Goal: Task Accomplishment & Management: Manage account settings

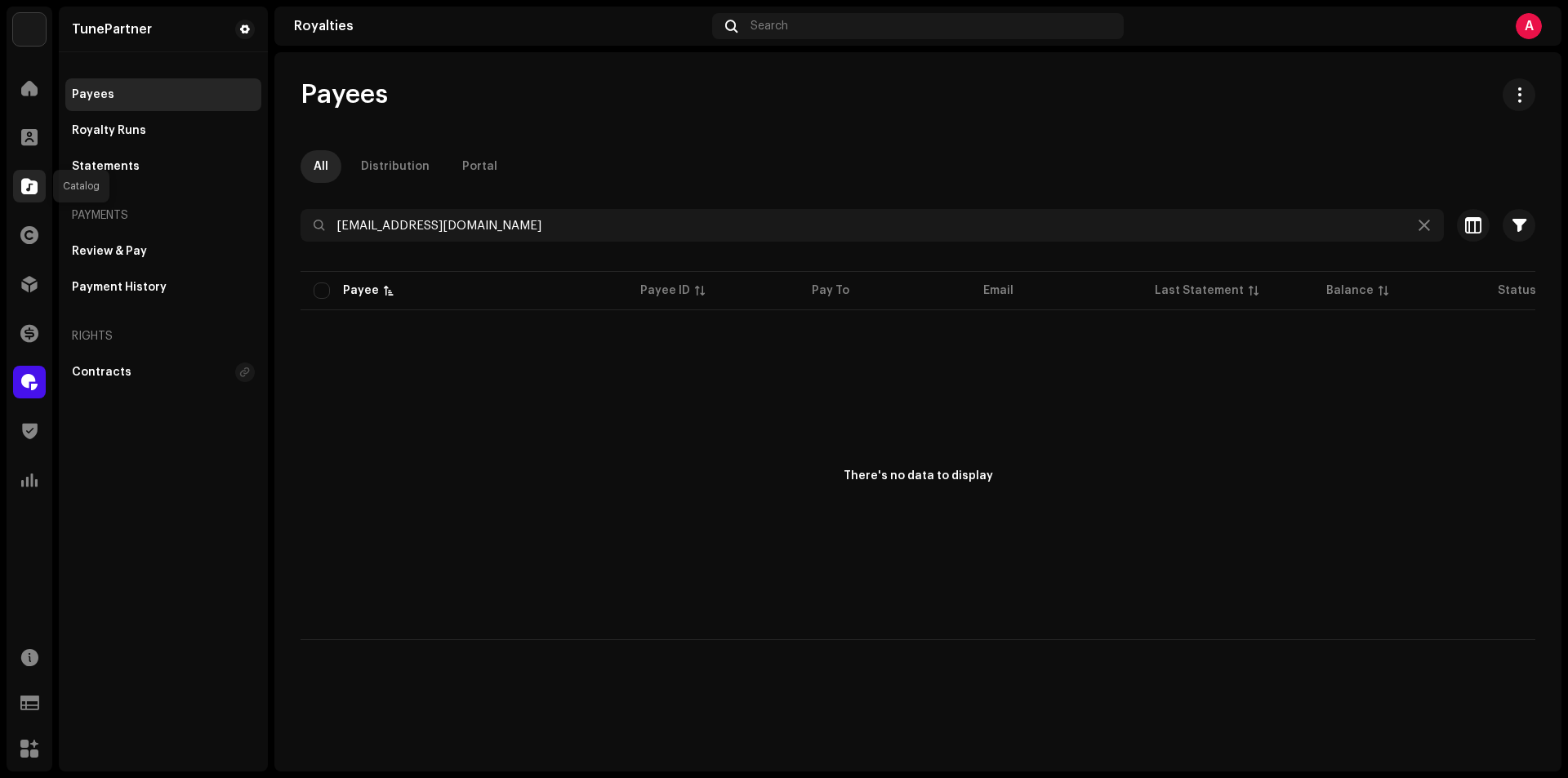
click at [24, 184] on span at bounding box center [30, 186] width 17 height 13
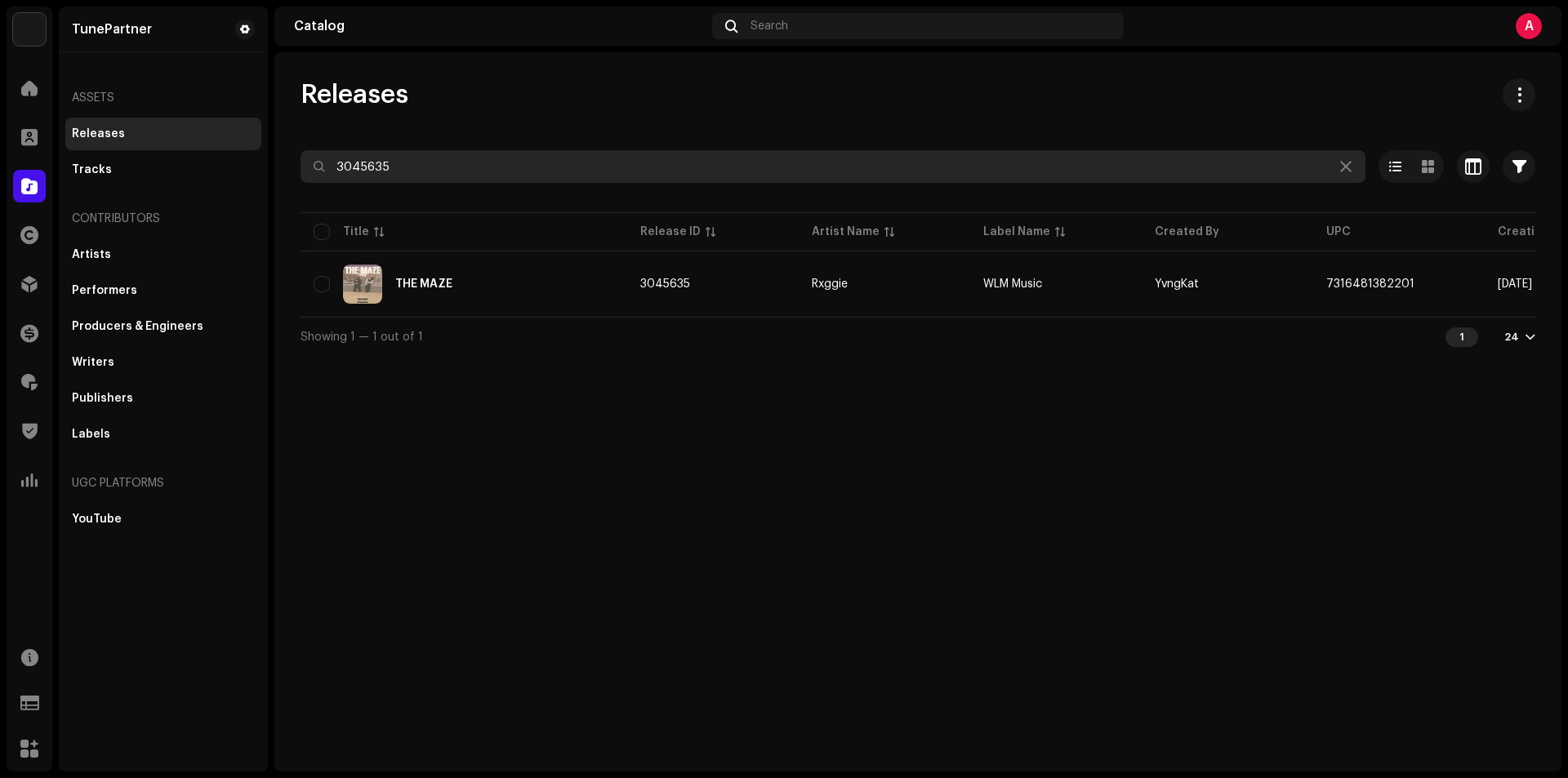
click at [444, 171] on input "3045635" at bounding box center [833, 166] width 1065 height 32
paste input "8484"
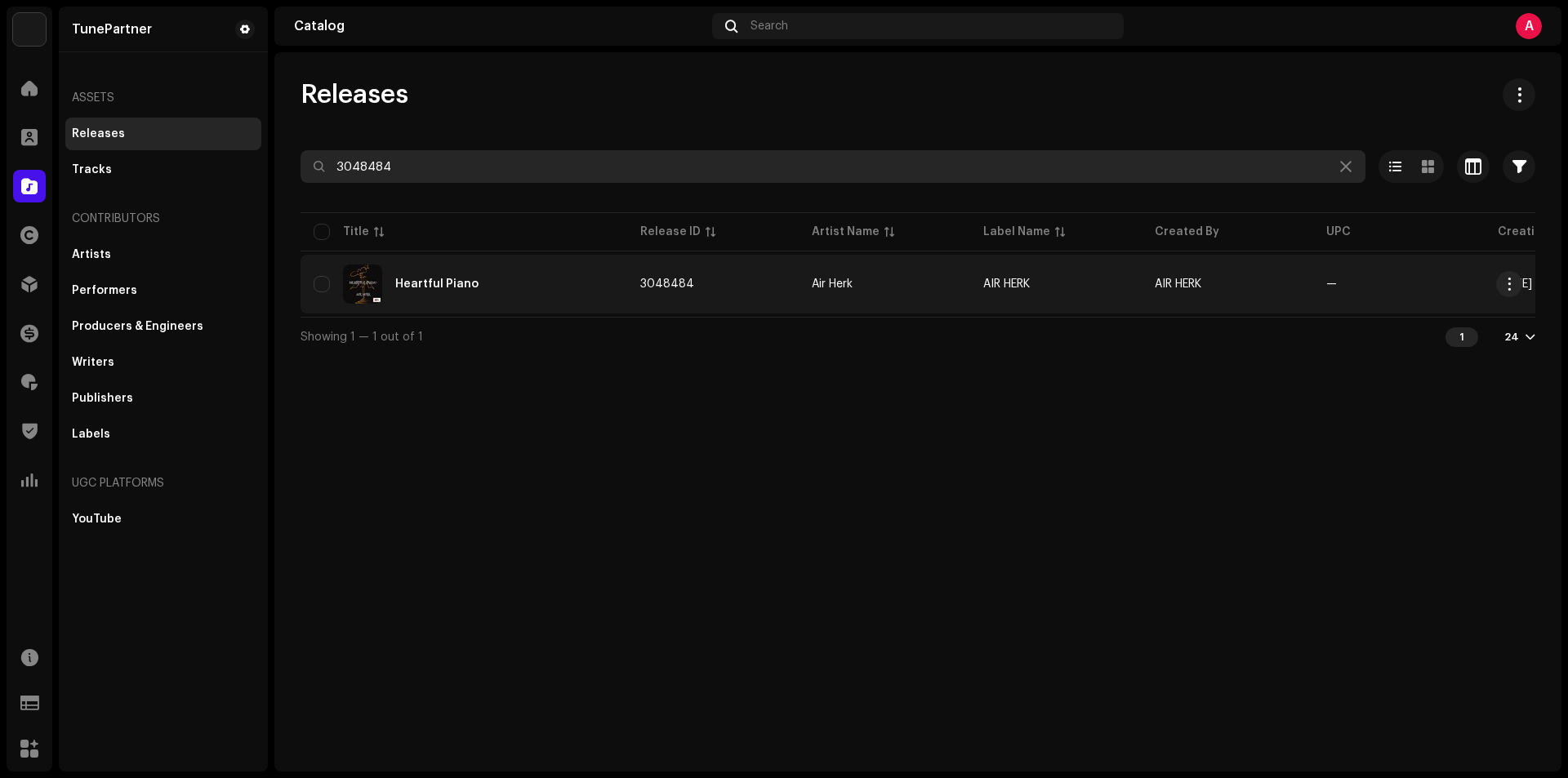
type input "3048484"
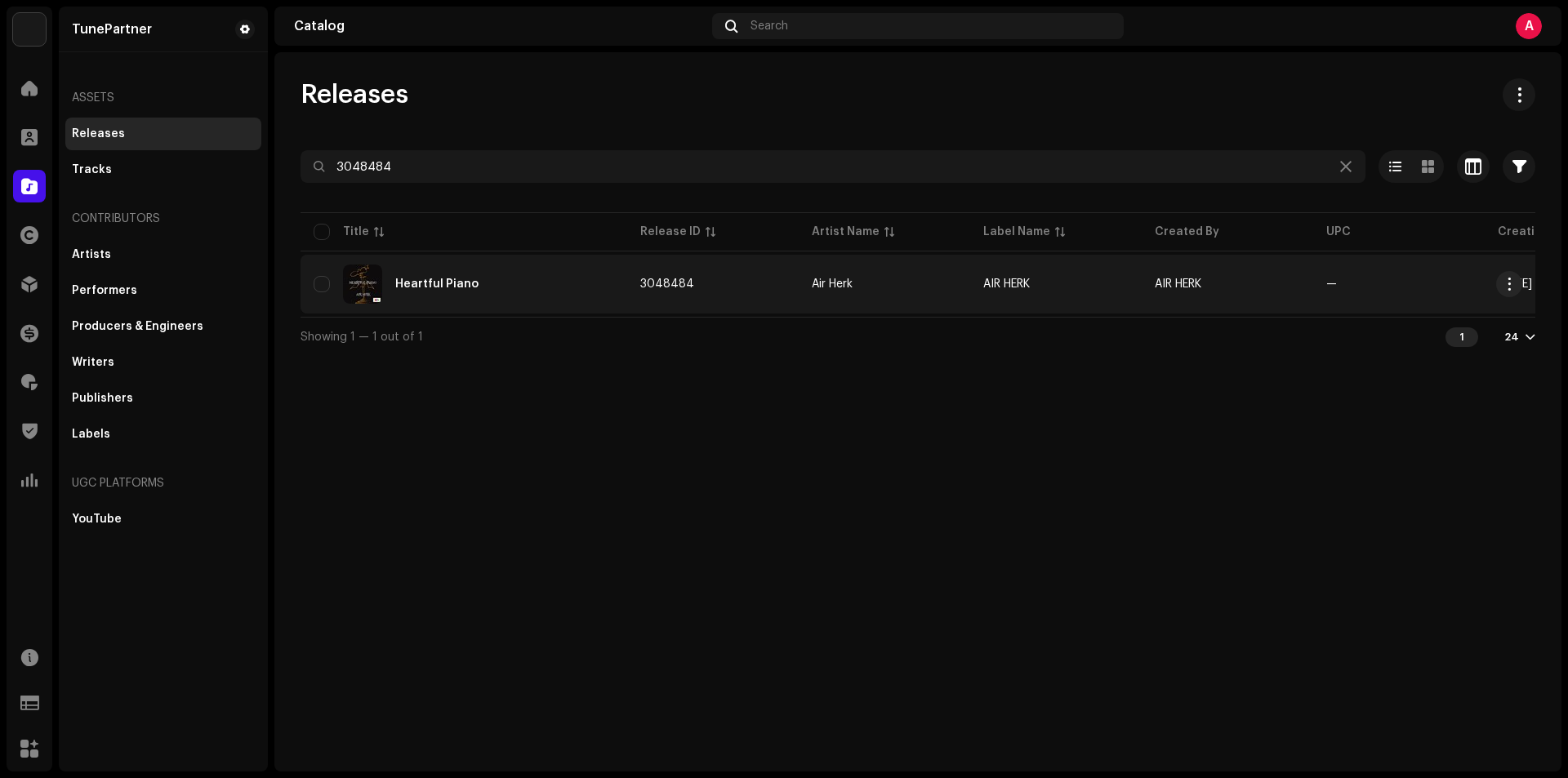
click at [570, 298] on div "Heartful Piano" at bounding box center [463, 284] width 300 height 39
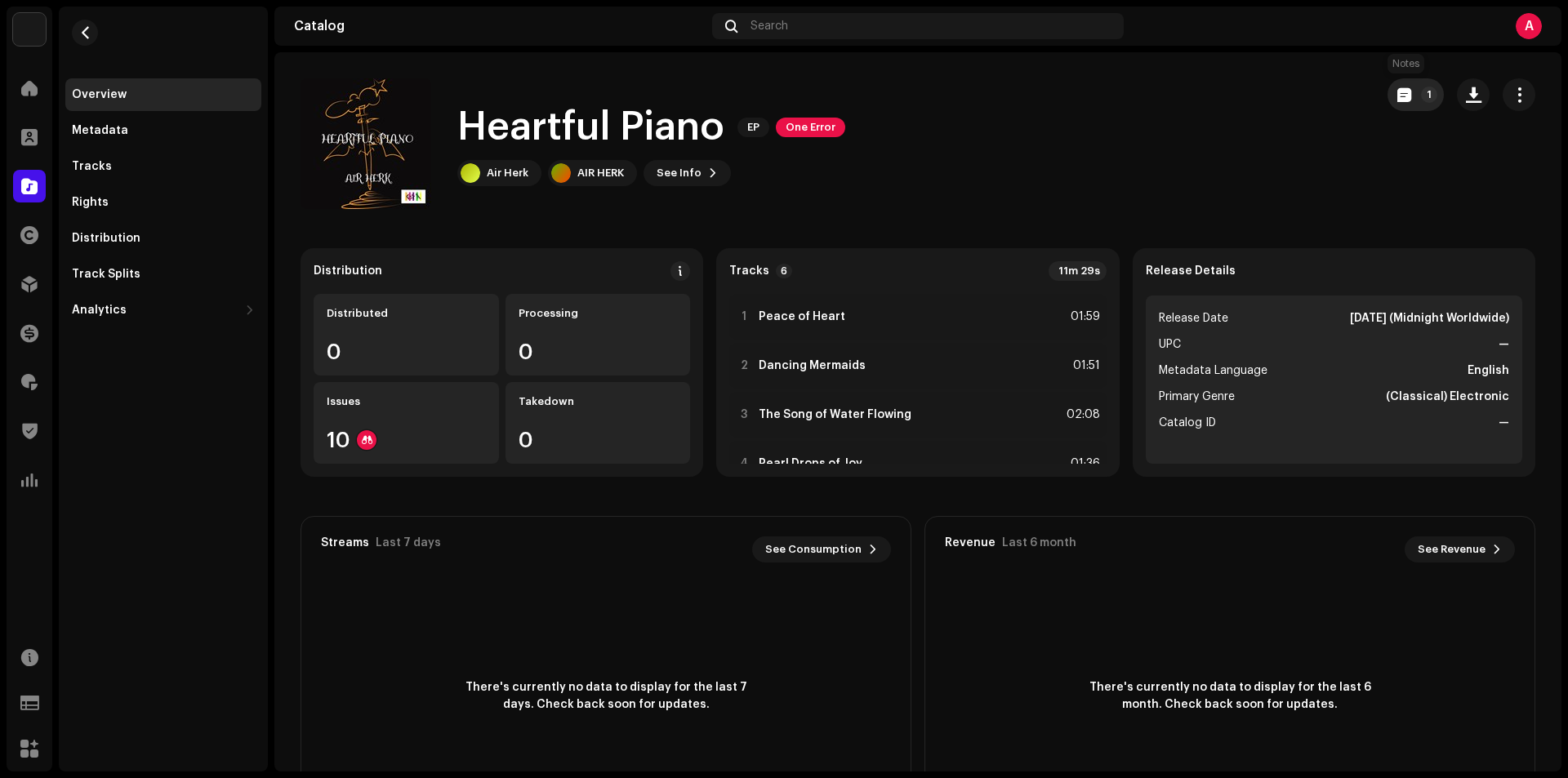
click at [1395, 102] on button "1" at bounding box center [1415, 94] width 56 height 32
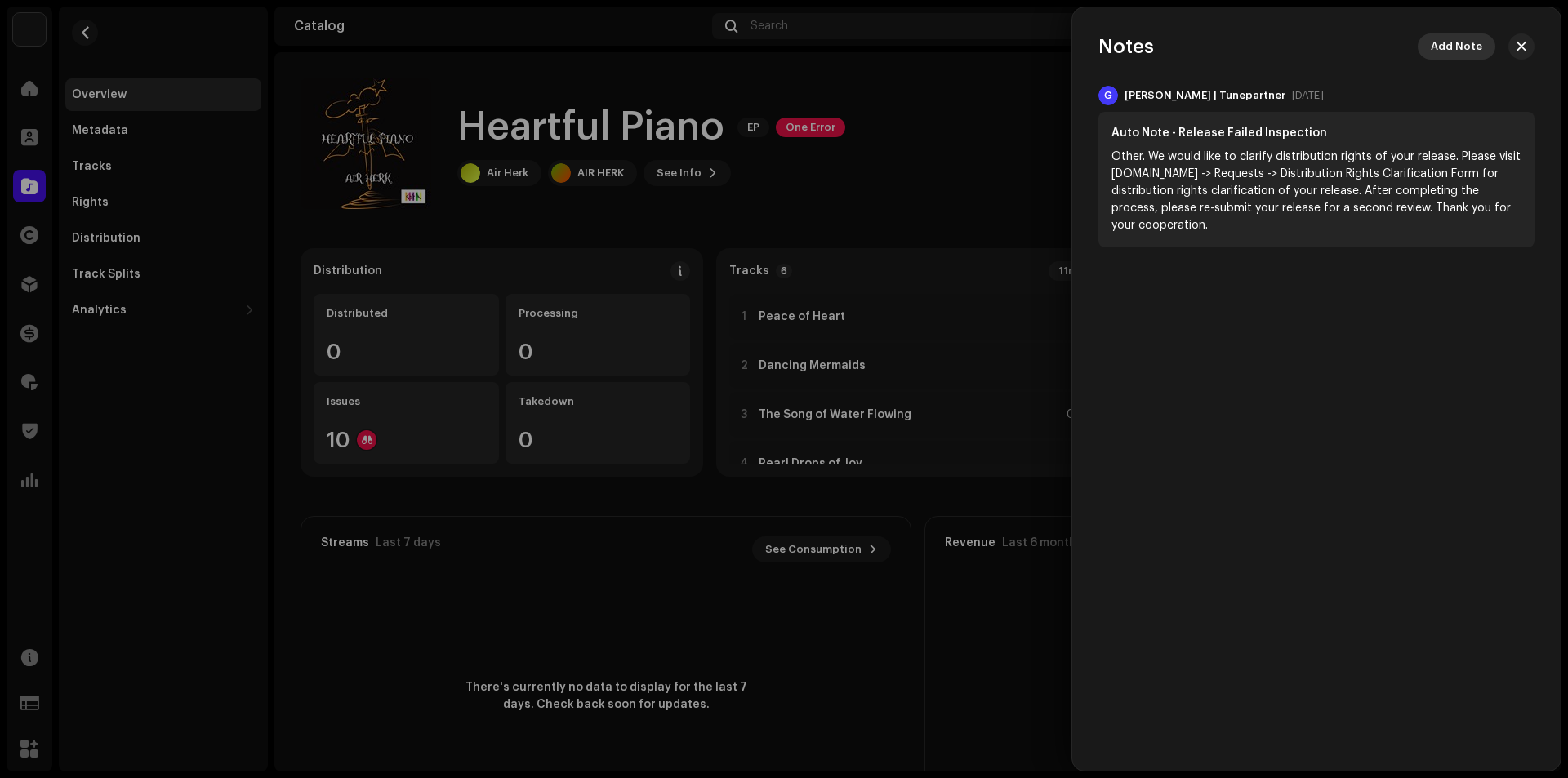
click at [1449, 45] on span "Add Note" at bounding box center [1456, 46] width 52 height 32
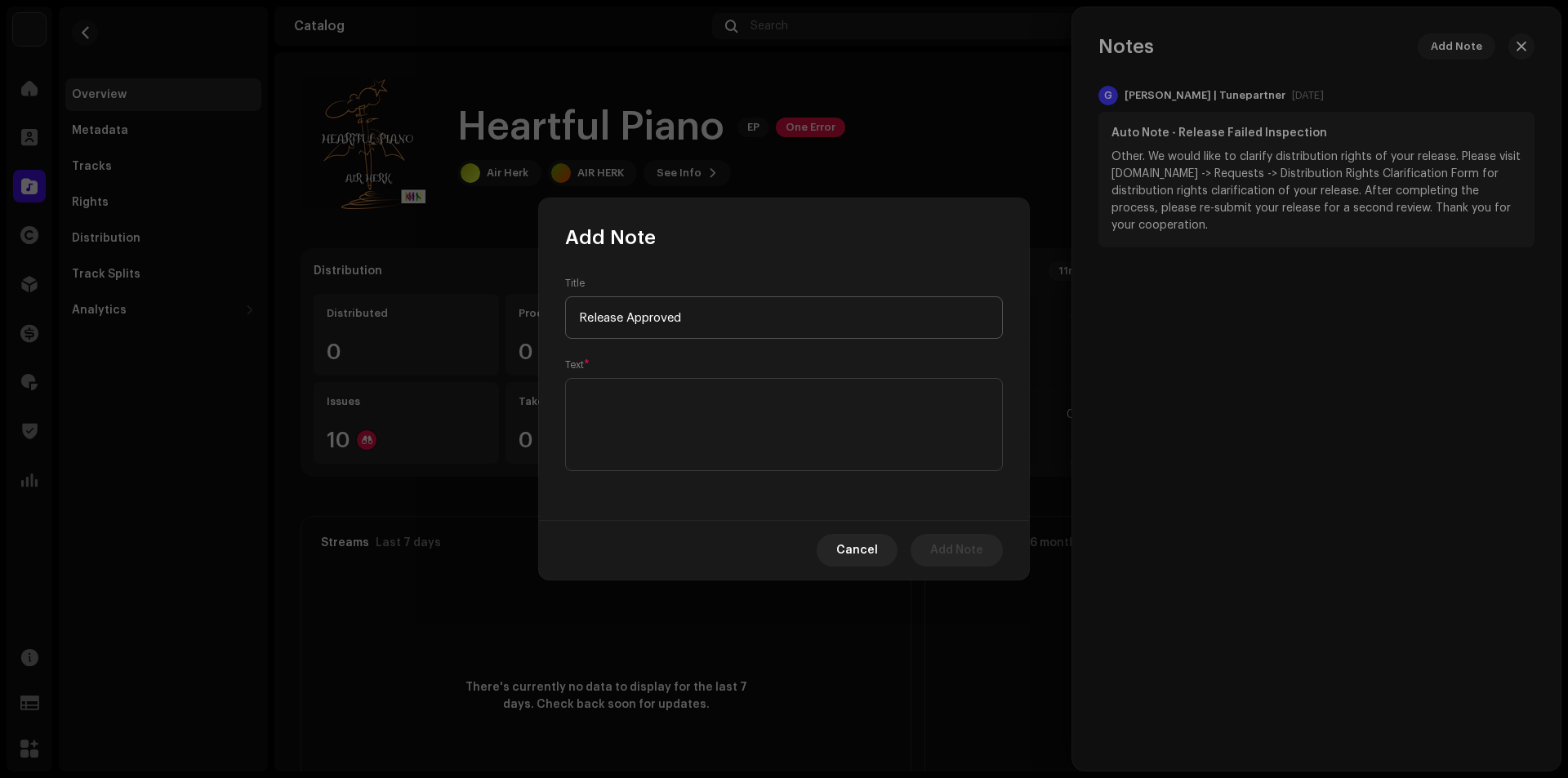
click at [669, 318] on input "Release Approved" at bounding box center [783, 318] width 437 height 43
type input "Release Approved"
click at [639, 399] on textarea at bounding box center [783, 424] width 437 height 93
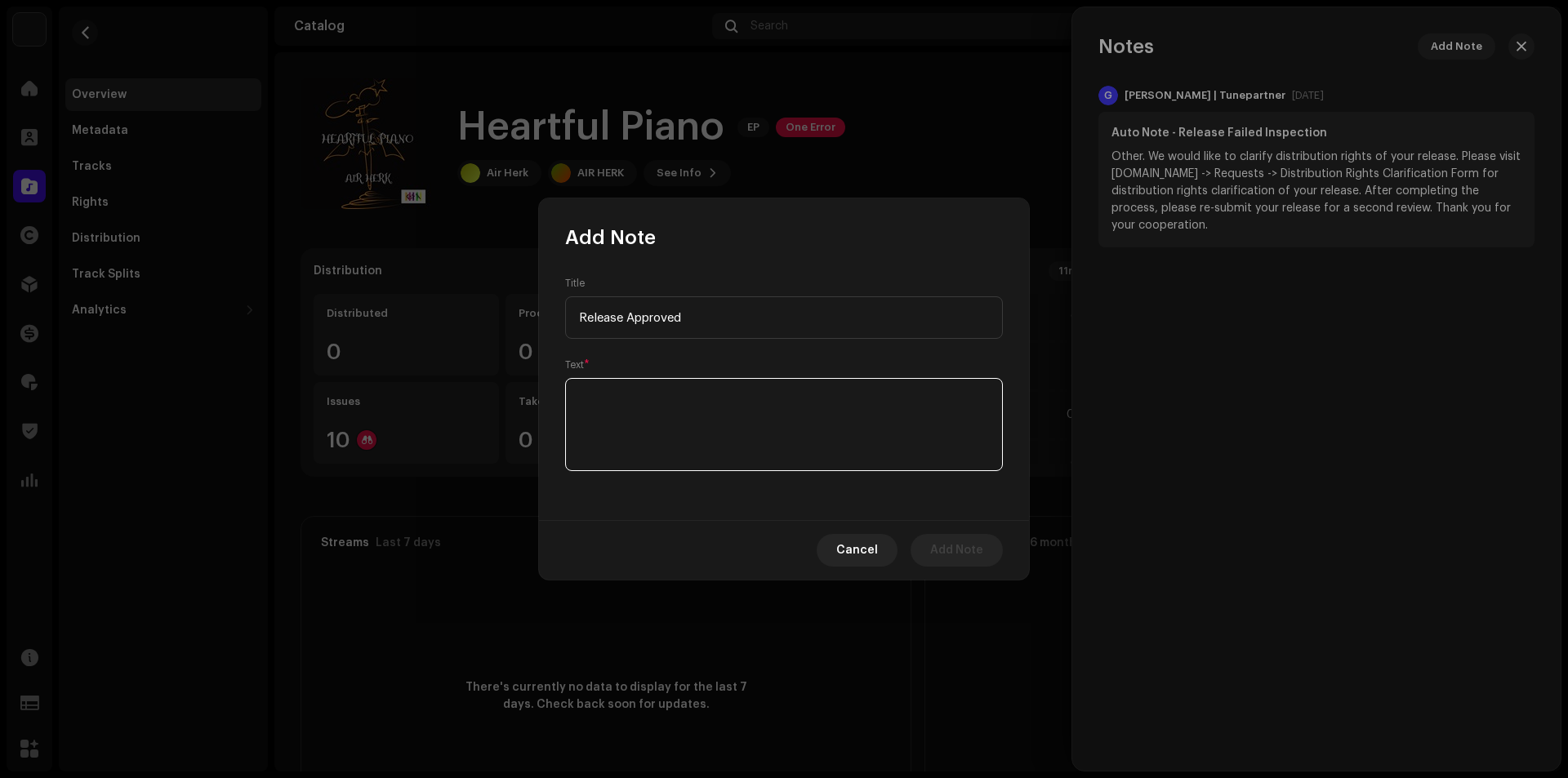
paste textarea "Release Approved"
type textarea "Release Approved"
click at [975, 562] on span "Add Note" at bounding box center [956, 550] width 53 height 32
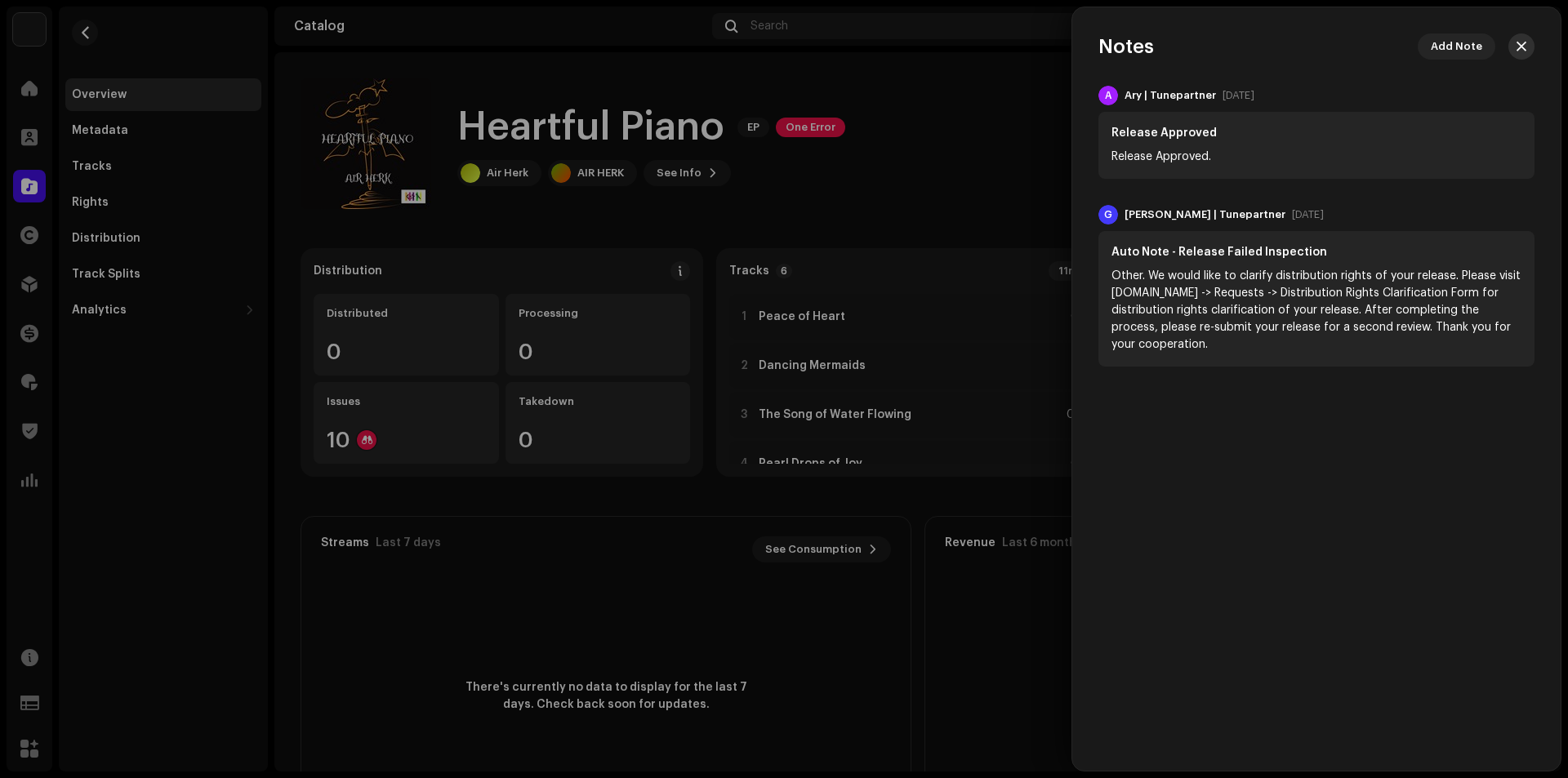
click at [1517, 52] on span "button" at bounding box center [1521, 46] width 10 height 13
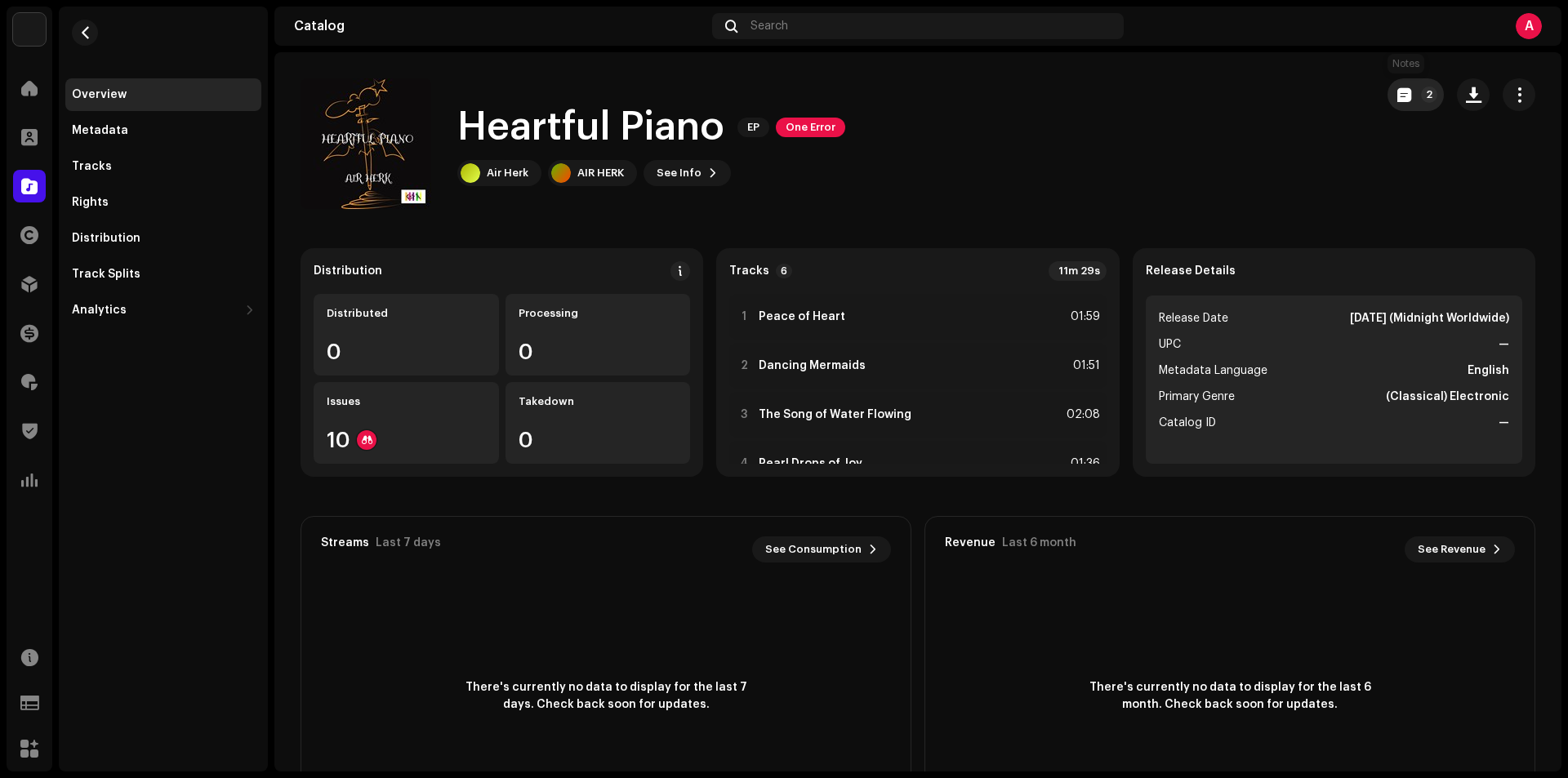
click at [1422, 93] on p-badge "2" at bounding box center [1429, 95] width 17 height 17
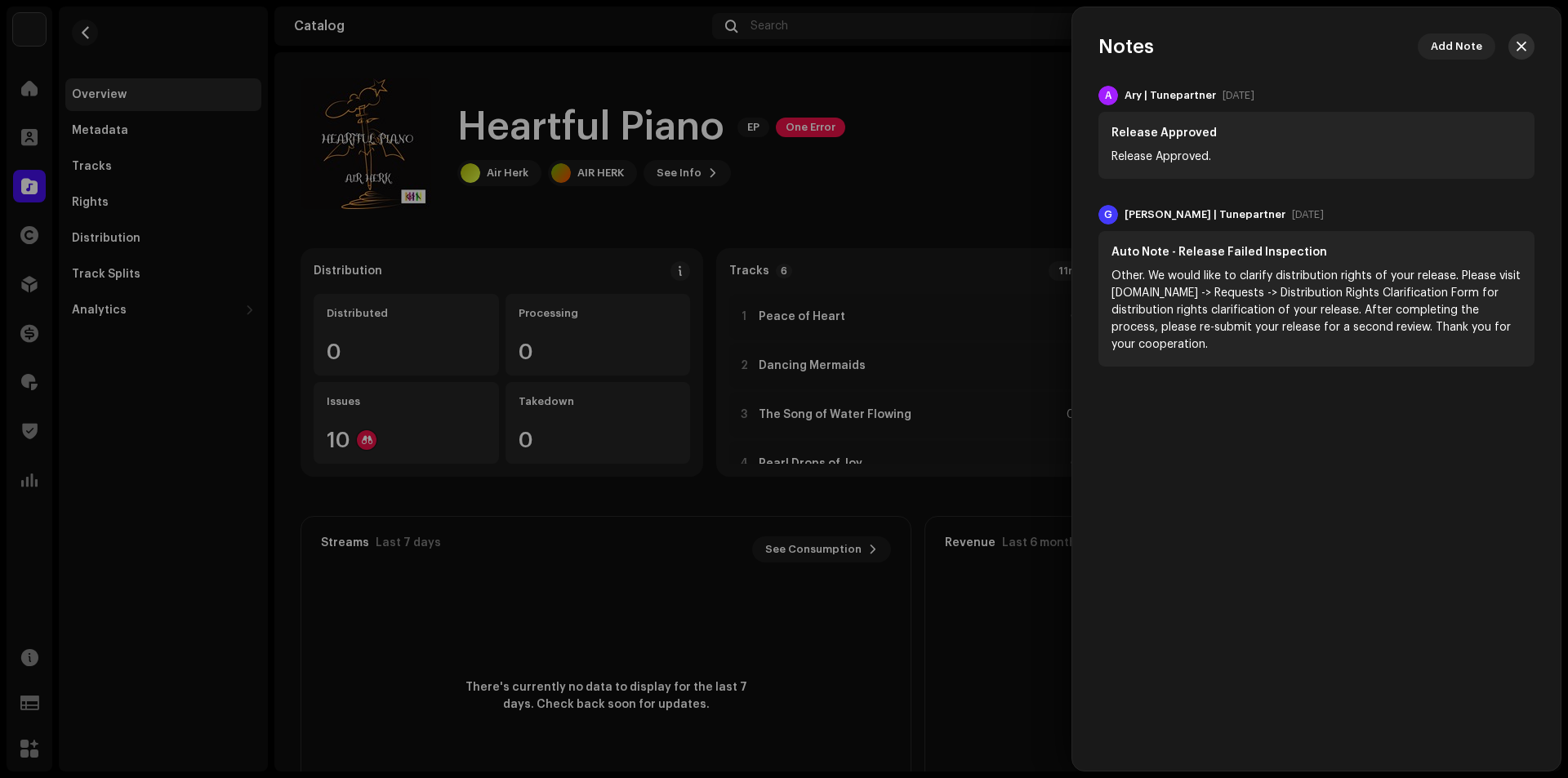
click at [1520, 44] on span "button" at bounding box center [1521, 46] width 10 height 13
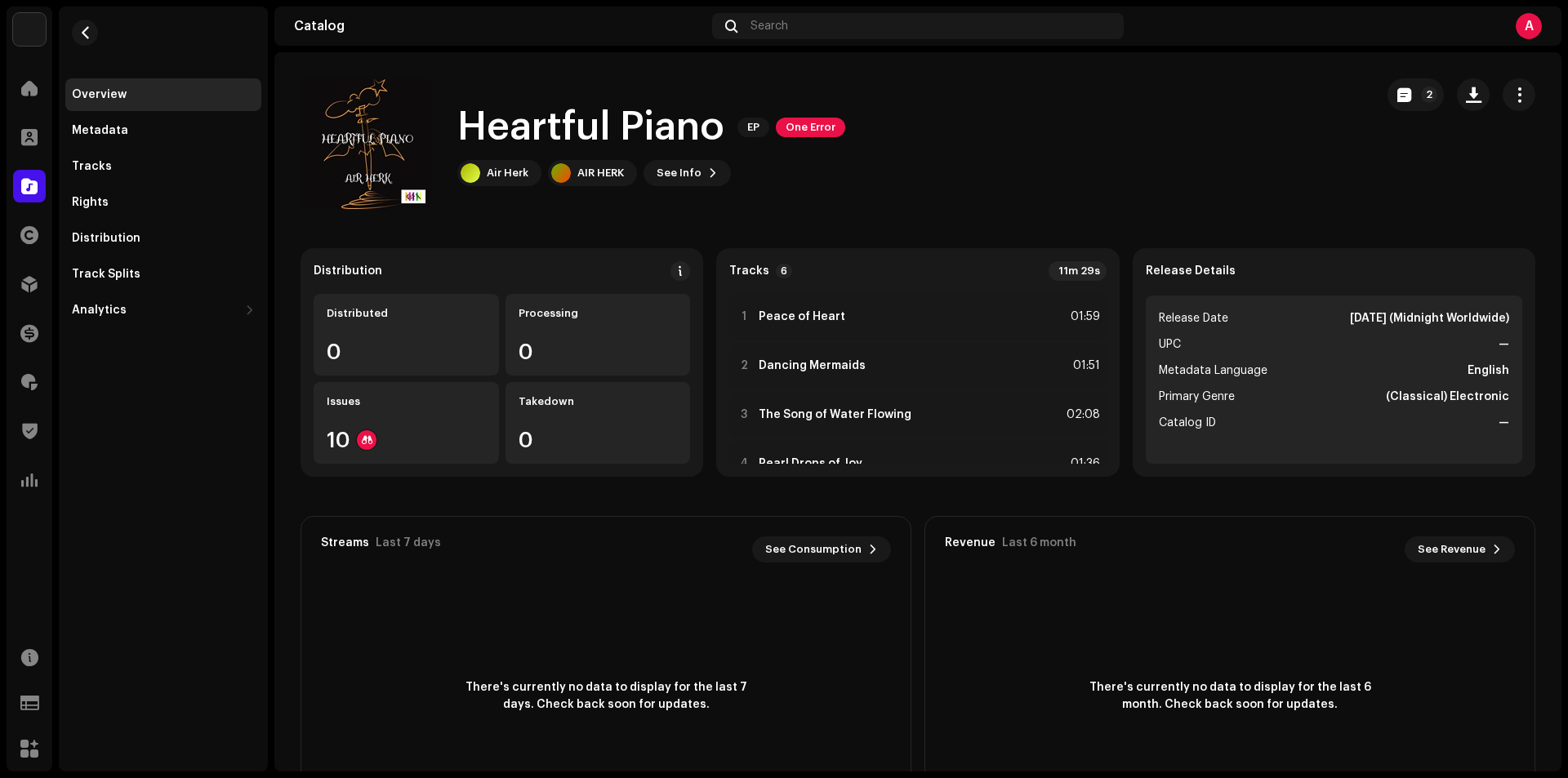
click at [1567, 227] on div "TunePartner Home Clients Catalog Rights Distribution Finance Royalties Trust & …" at bounding box center [784, 389] width 1568 height 778
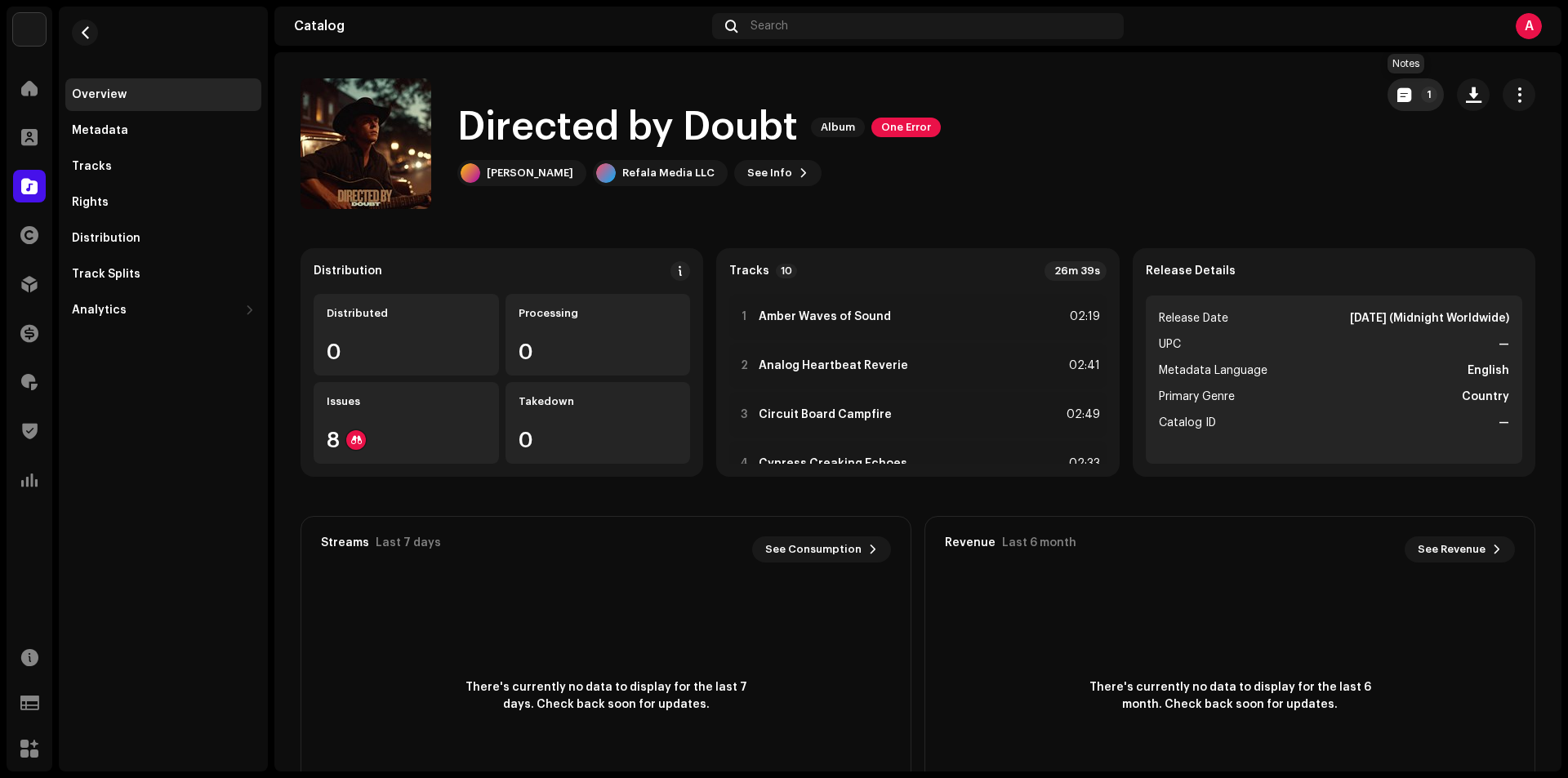
click at [1421, 93] on p-badge "1" at bounding box center [1429, 95] width 17 height 17
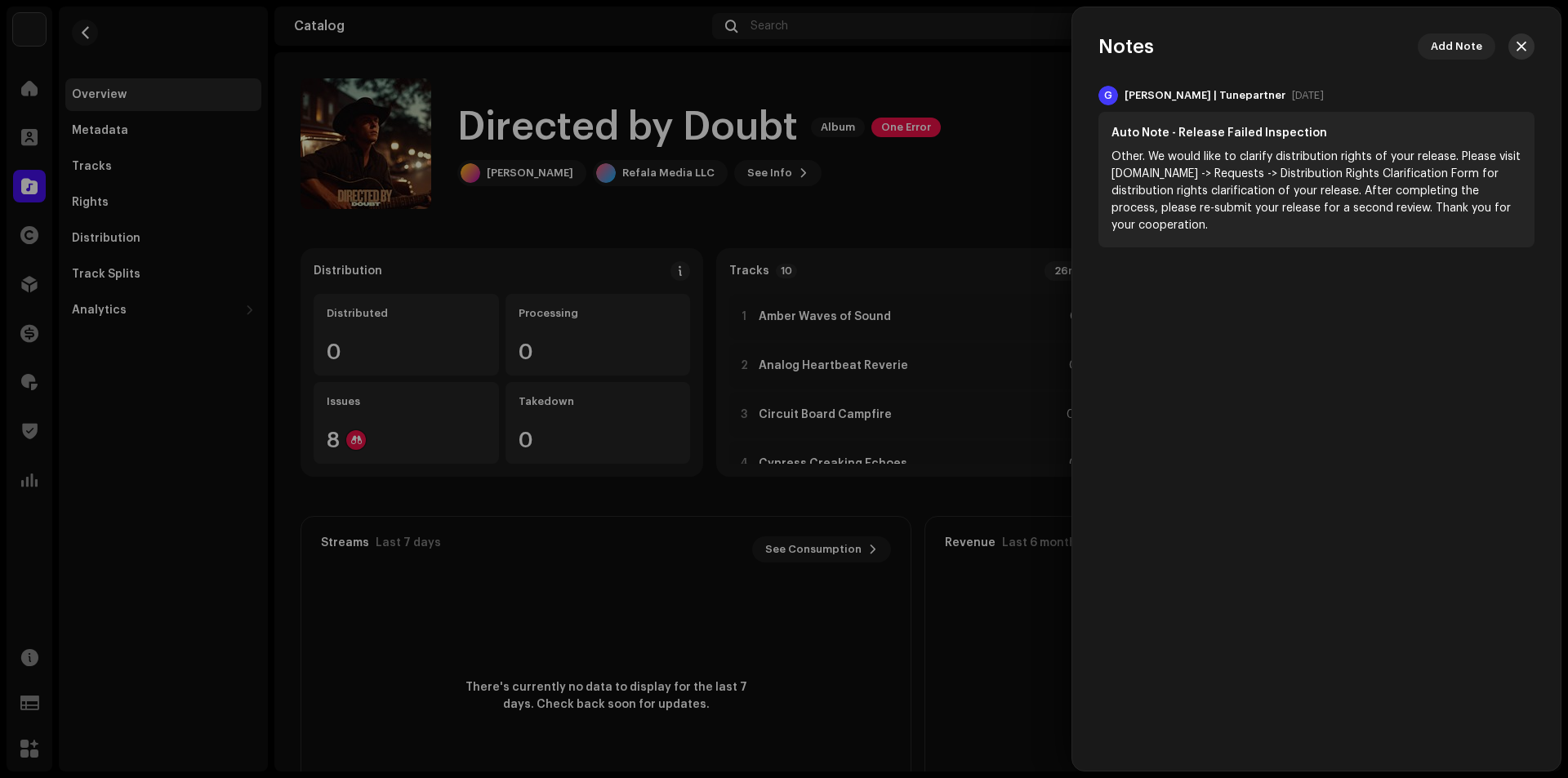
click at [1518, 53] on span "button" at bounding box center [1521, 46] width 10 height 13
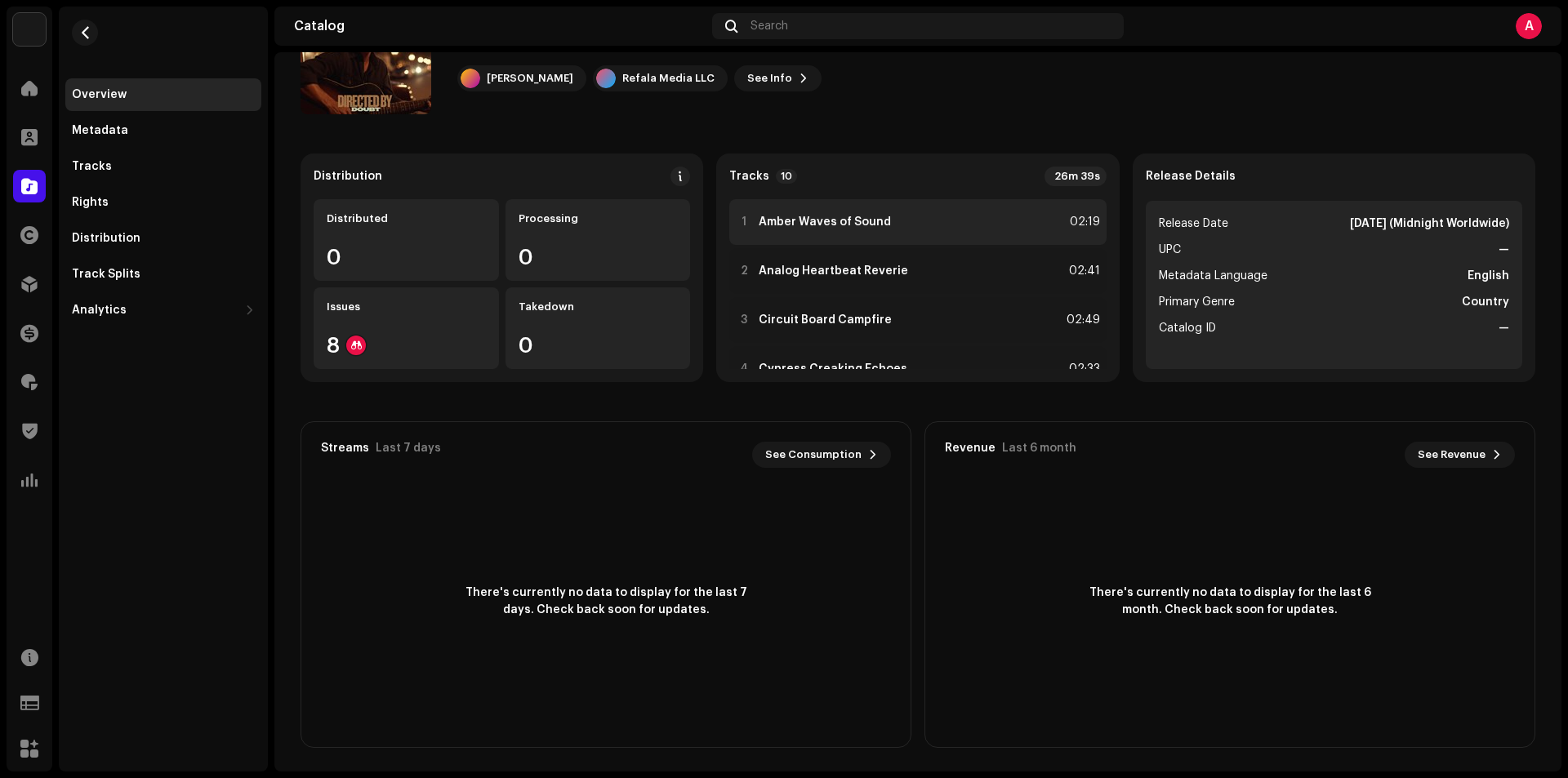
scroll to position [97, 0]
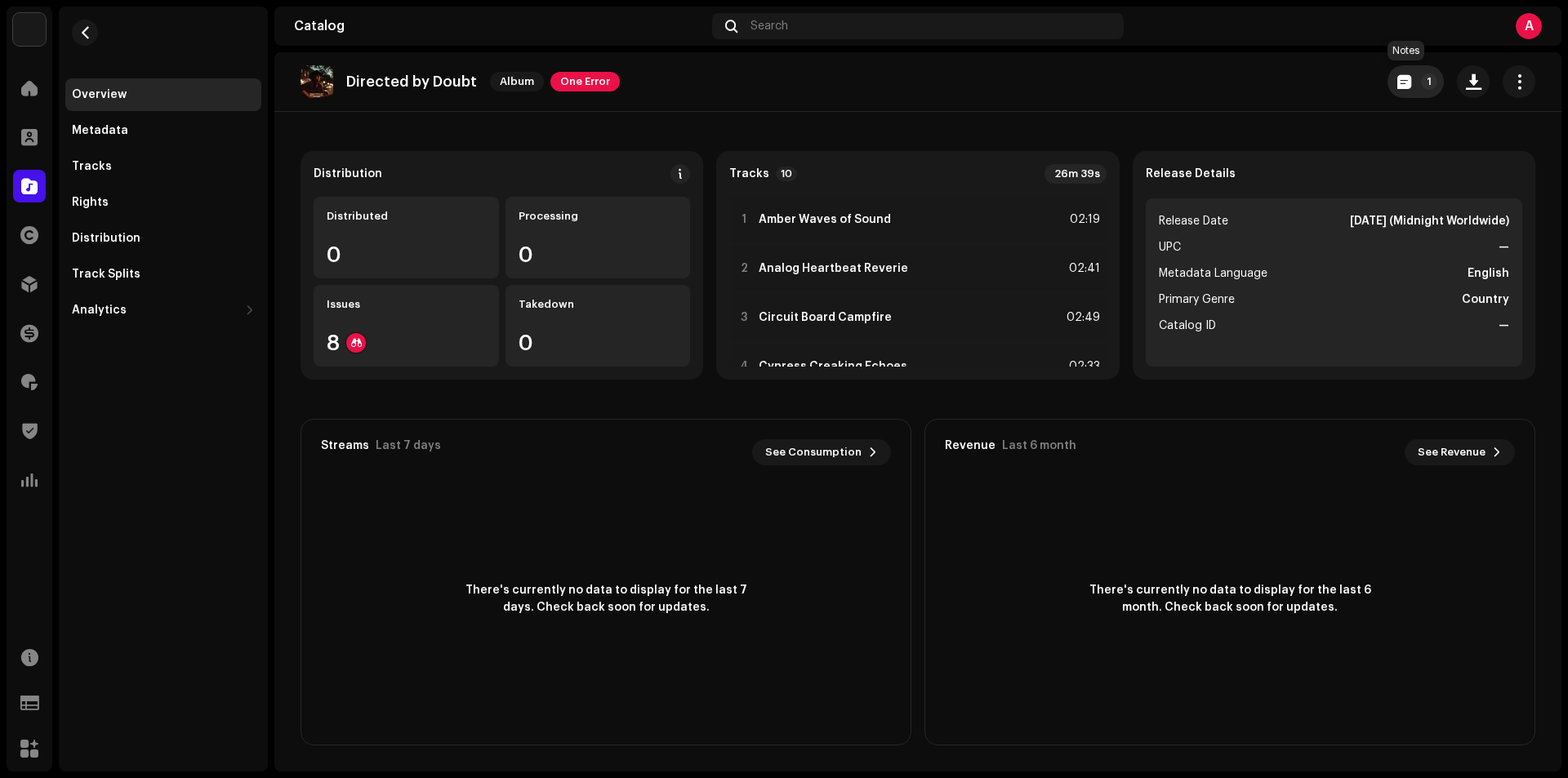
click at [1388, 79] on button "1" at bounding box center [1415, 81] width 56 height 32
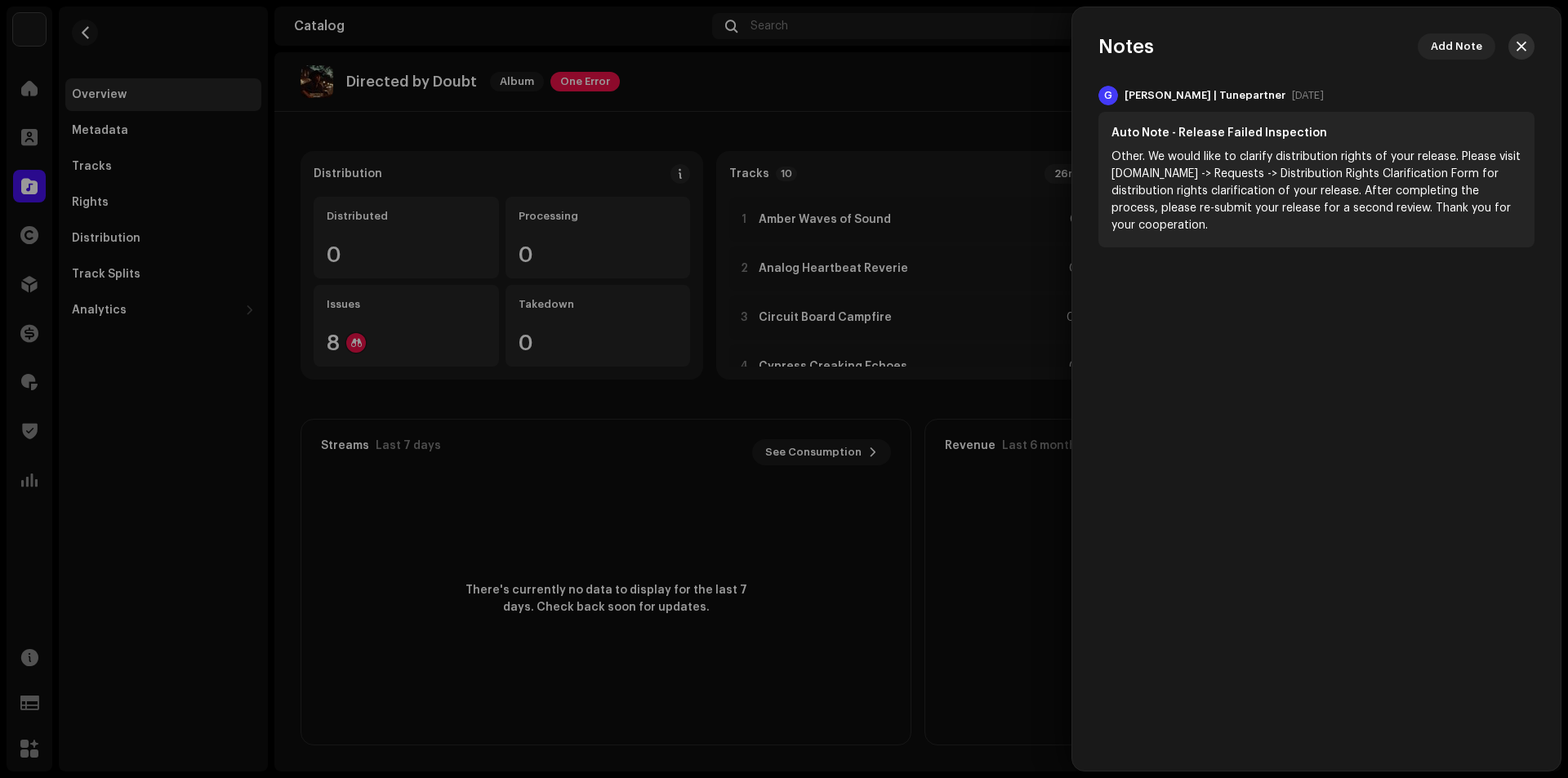
click at [1525, 46] on span "button" at bounding box center [1521, 46] width 10 height 13
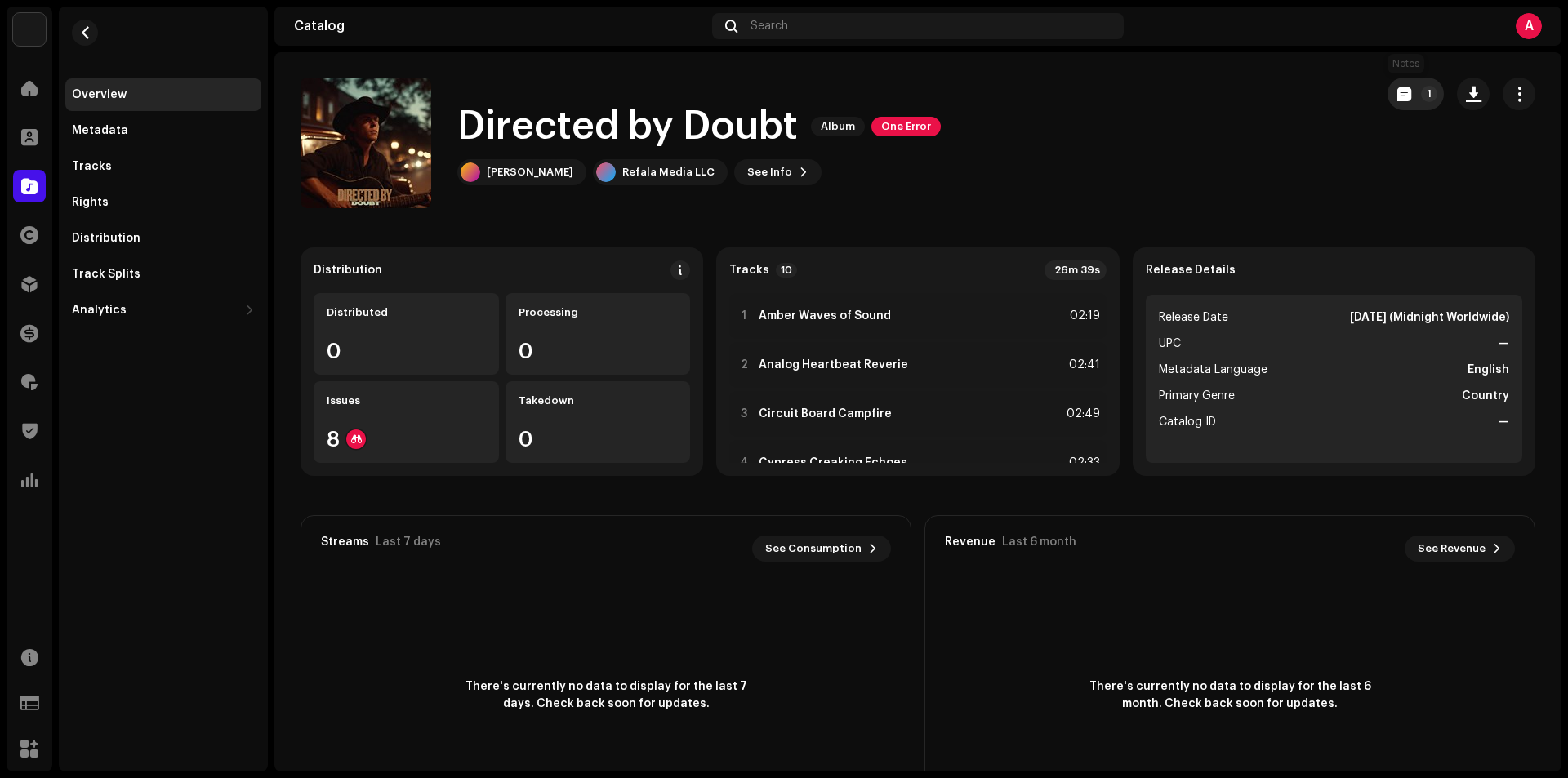
scroll to position [0, 0]
click at [1401, 91] on span "button" at bounding box center [1403, 94] width 14 height 13
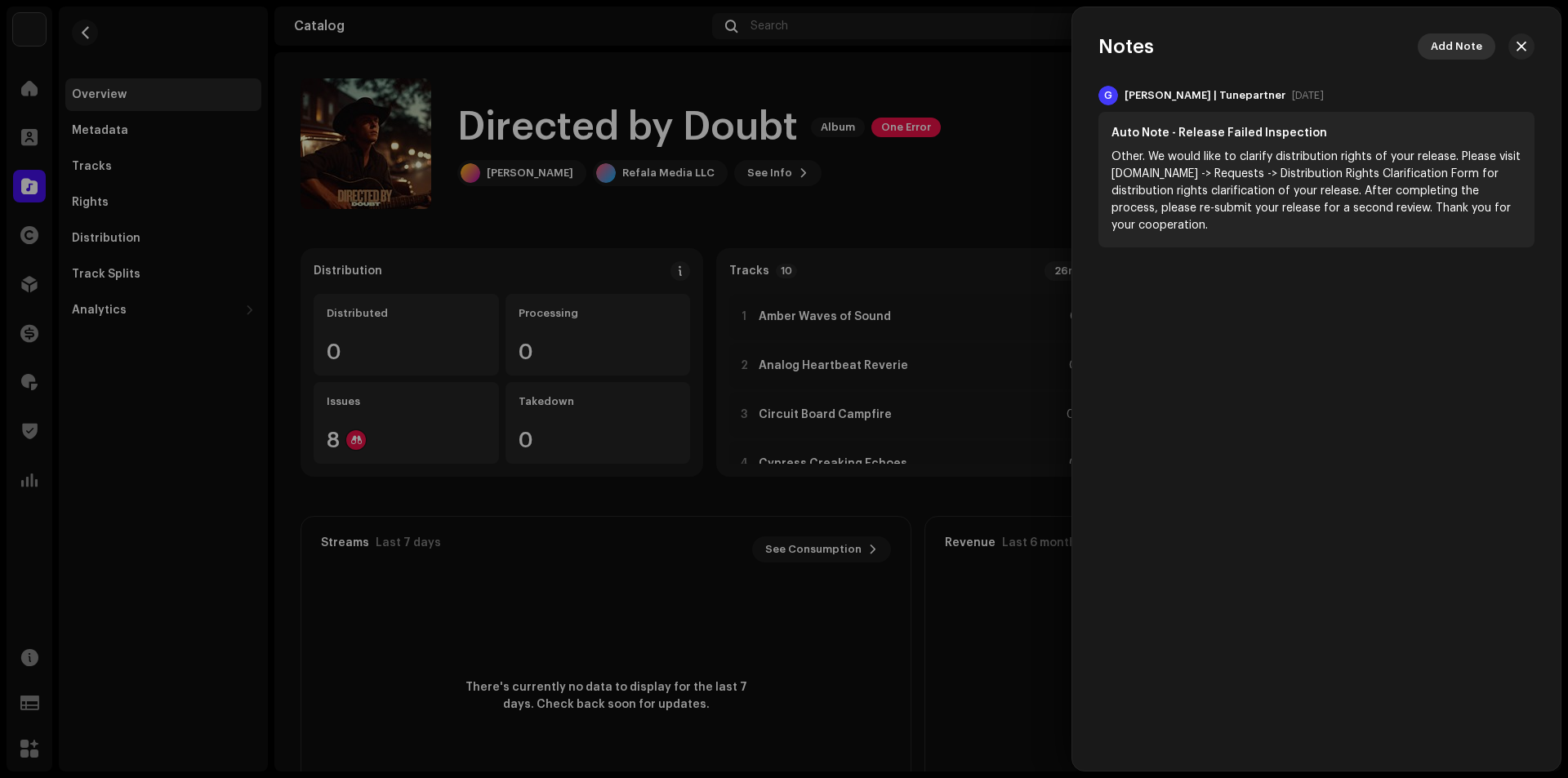
click at [1452, 43] on span "Add Note" at bounding box center [1456, 46] width 52 height 32
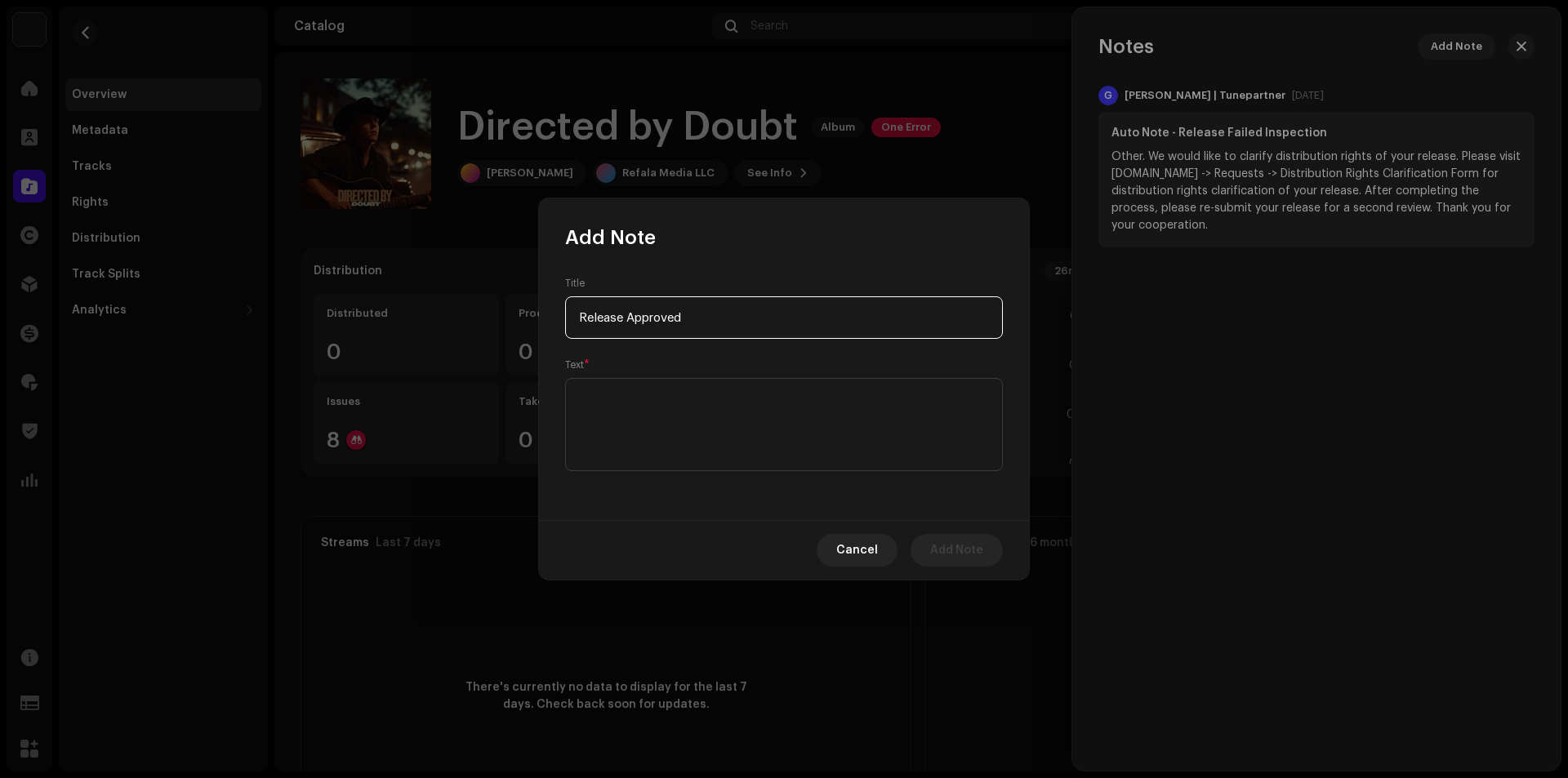
click at [627, 310] on input "Release Approved" at bounding box center [783, 318] width 437 height 43
type input "Release Approved"
click at [639, 405] on textarea at bounding box center [783, 424] width 437 height 93
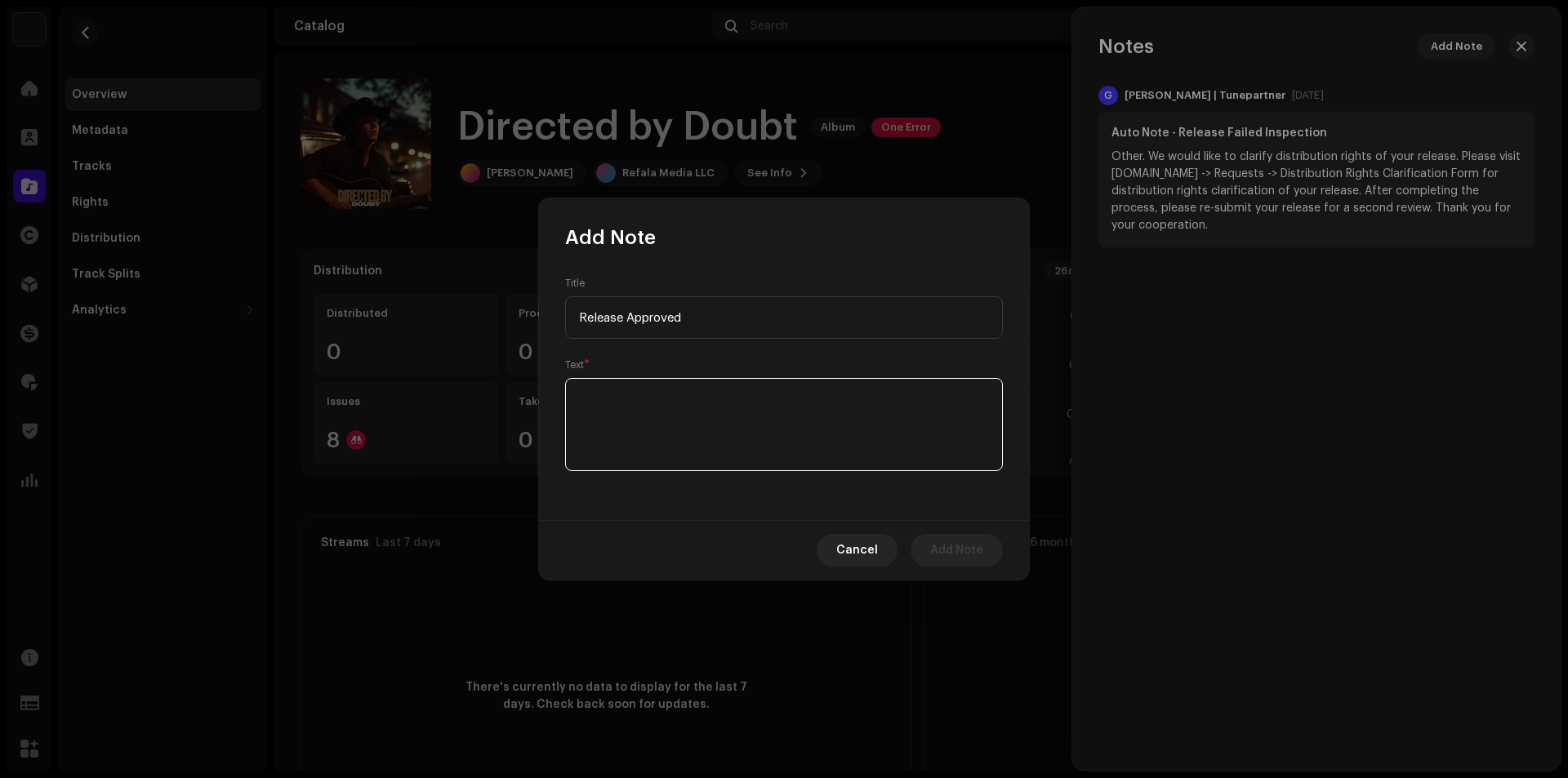
paste textarea "Release Approved"
type textarea "Release Approved"
click at [940, 555] on span "Add Note" at bounding box center [956, 550] width 53 height 32
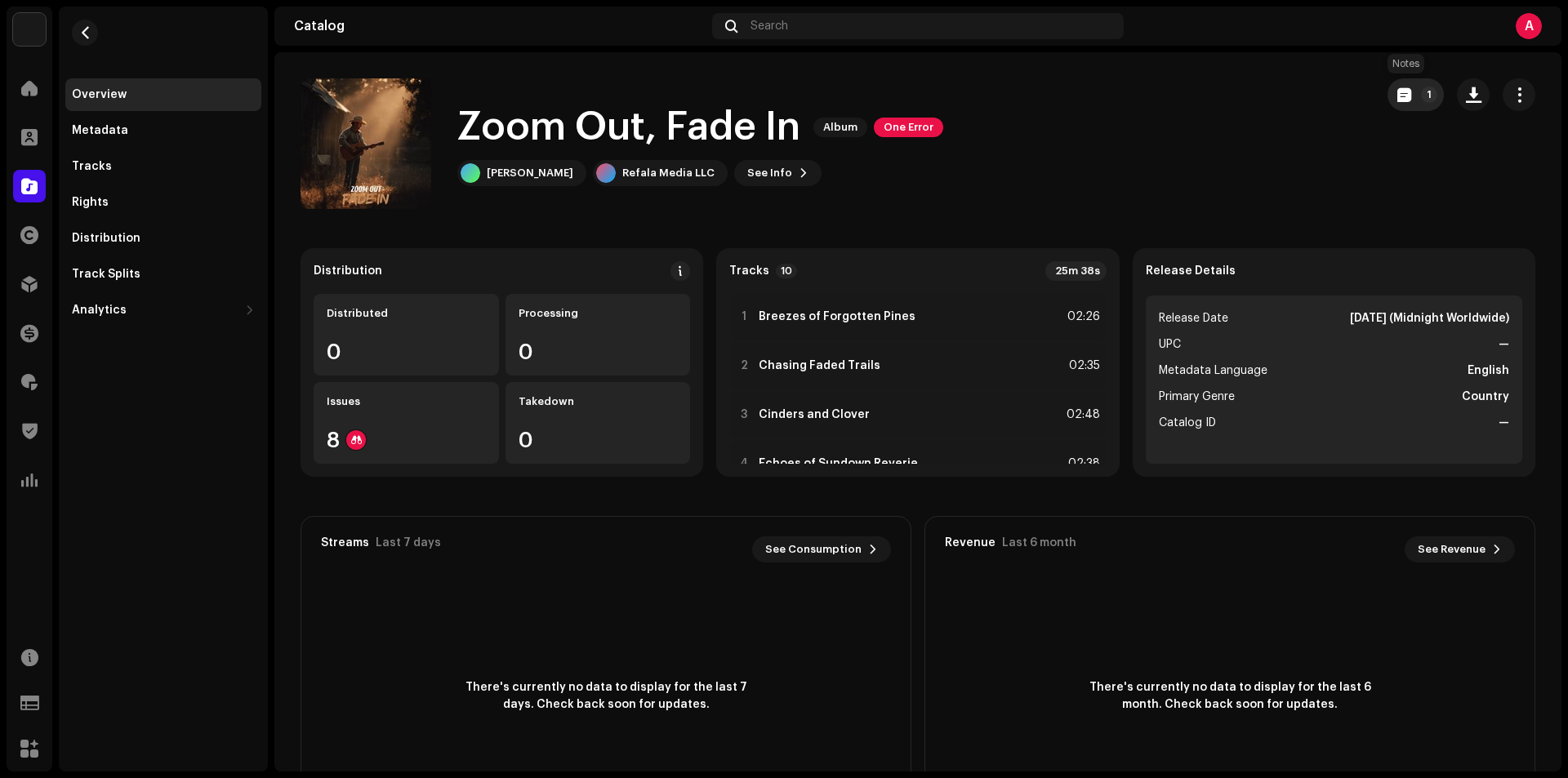
click at [1398, 99] on span "button" at bounding box center [1403, 94] width 14 height 13
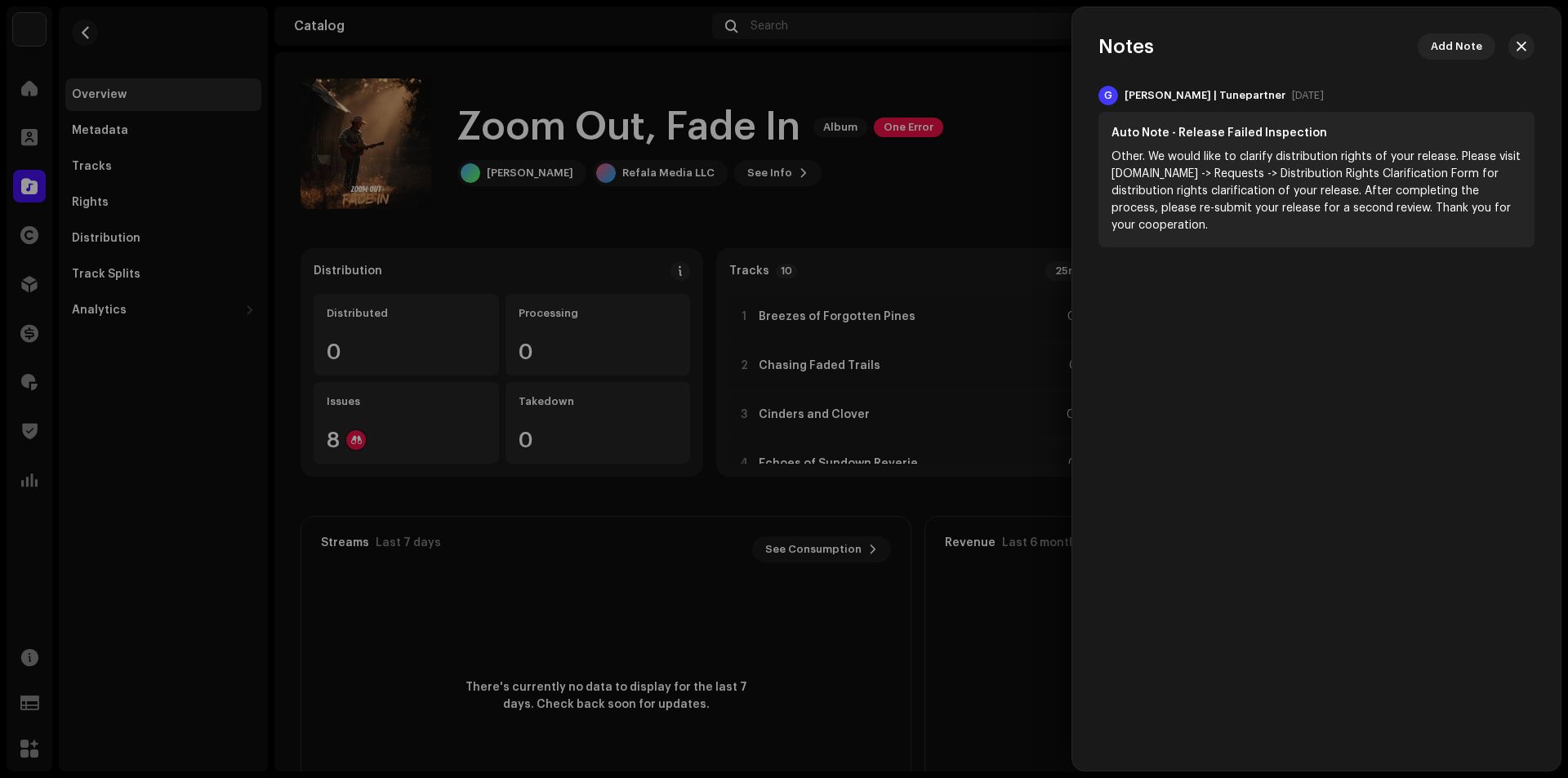
click at [1024, 102] on div at bounding box center [784, 389] width 1568 height 778
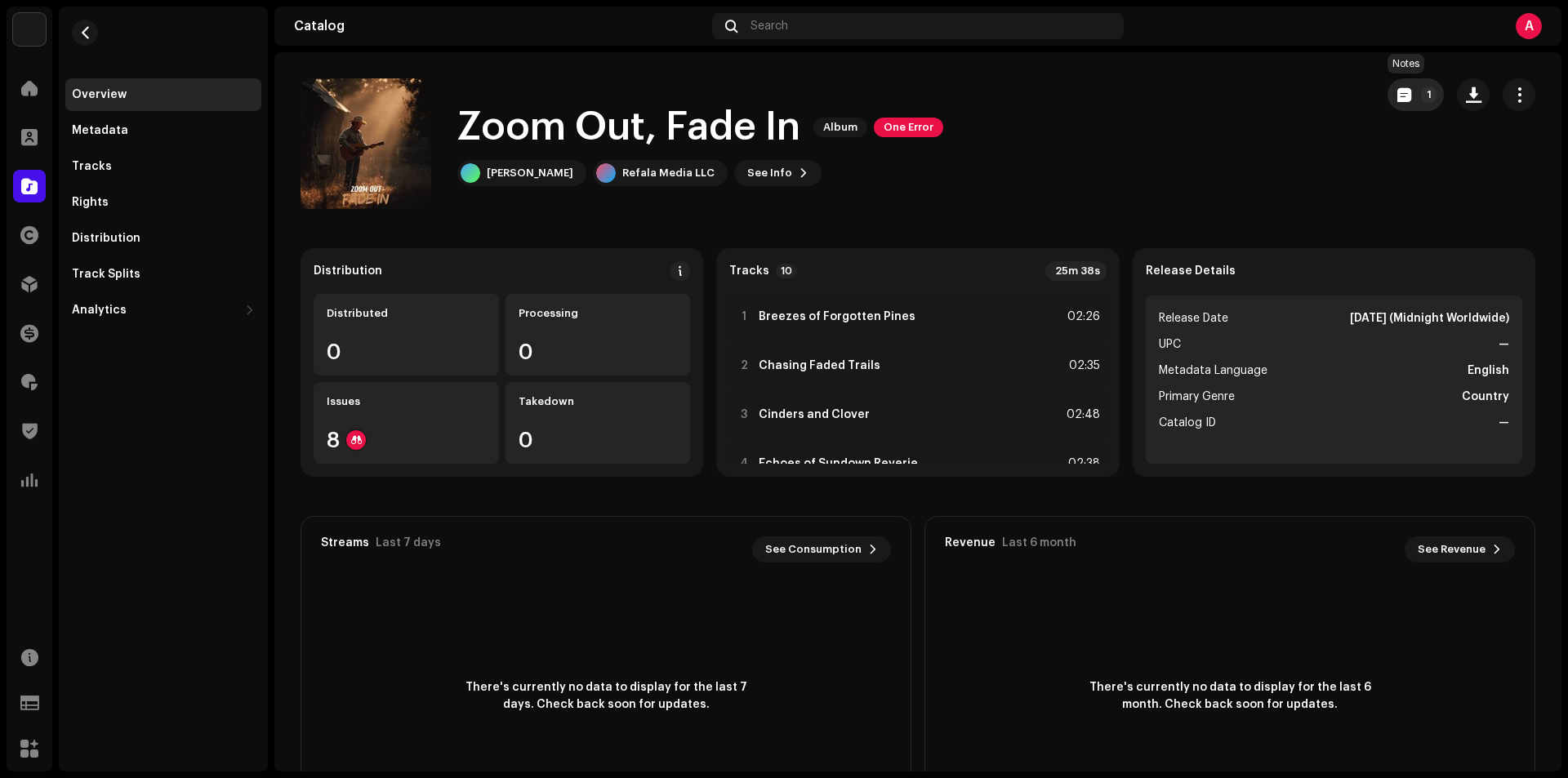
click at [1409, 89] on button "1" at bounding box center [1415, 94] width 56 height 32
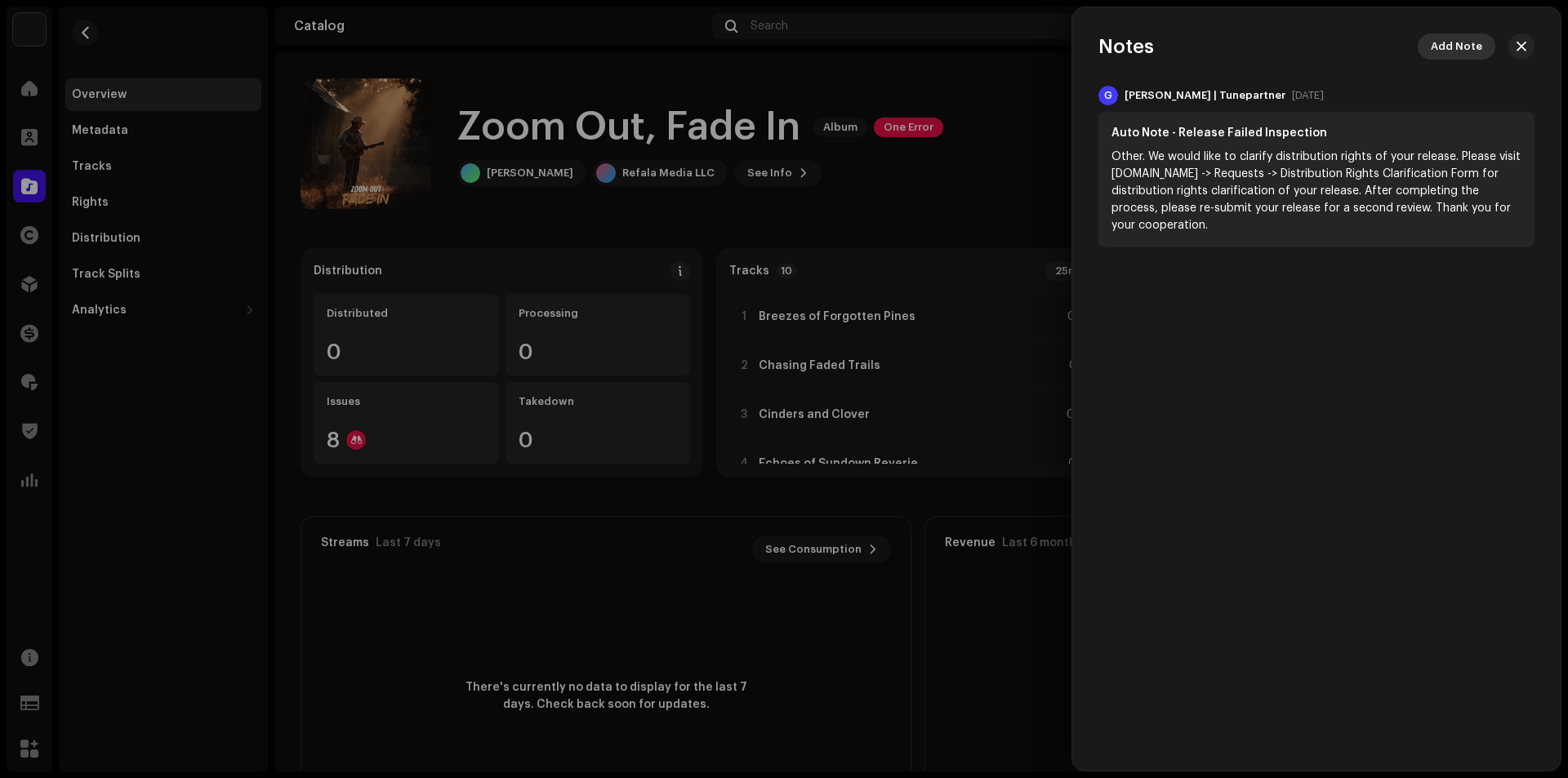
click at [1460, 53] on span "Add Note" at bounding box center [1456, 46] width 52 height 32
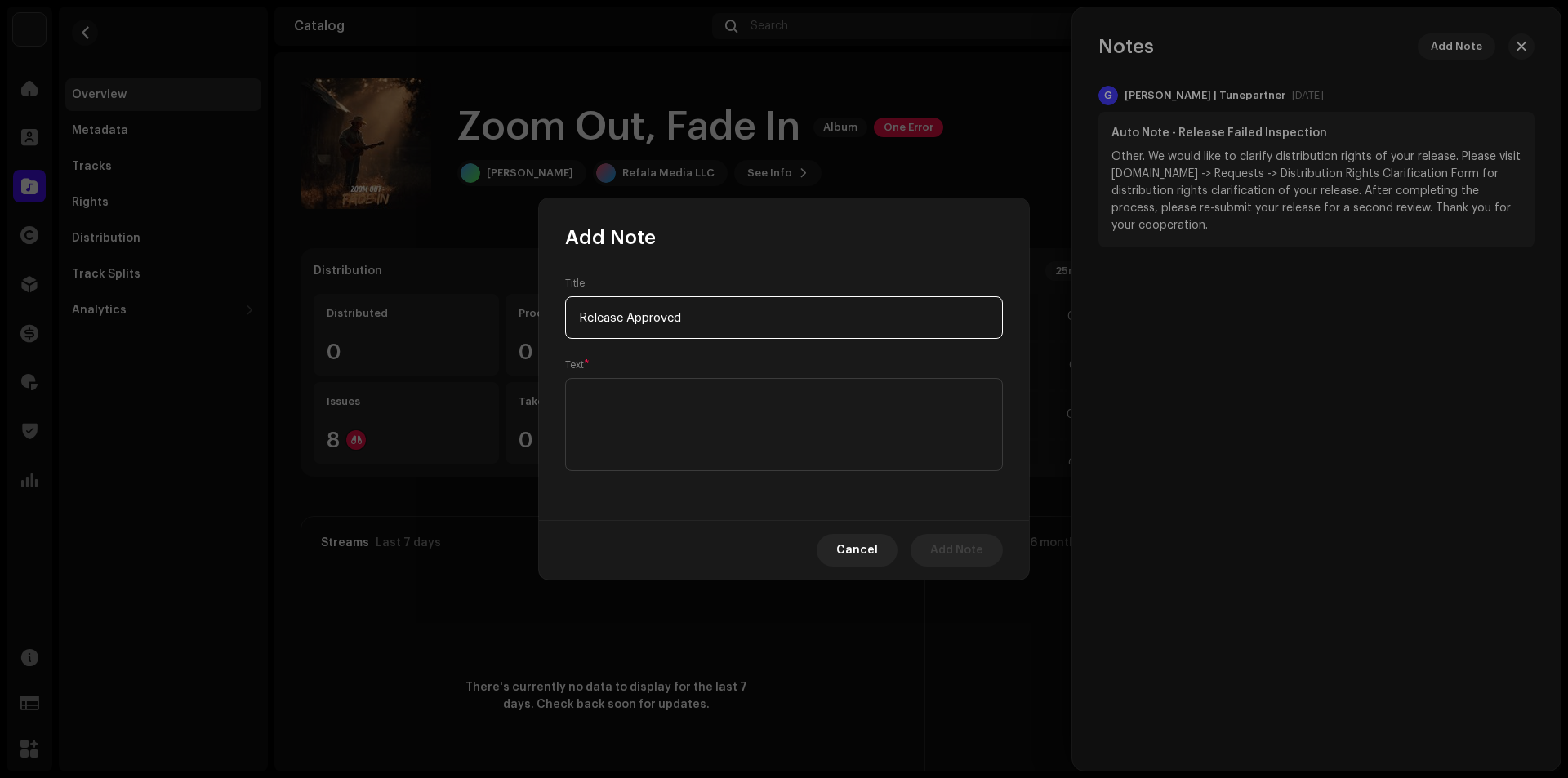
click at [619, 320] on input "Release Approved" at bounding box center [783, 318] width 437 height 43
type input "Release Approved"
click at [640, 395] on textarea at bounding box center [783, 424] width 437 height 93
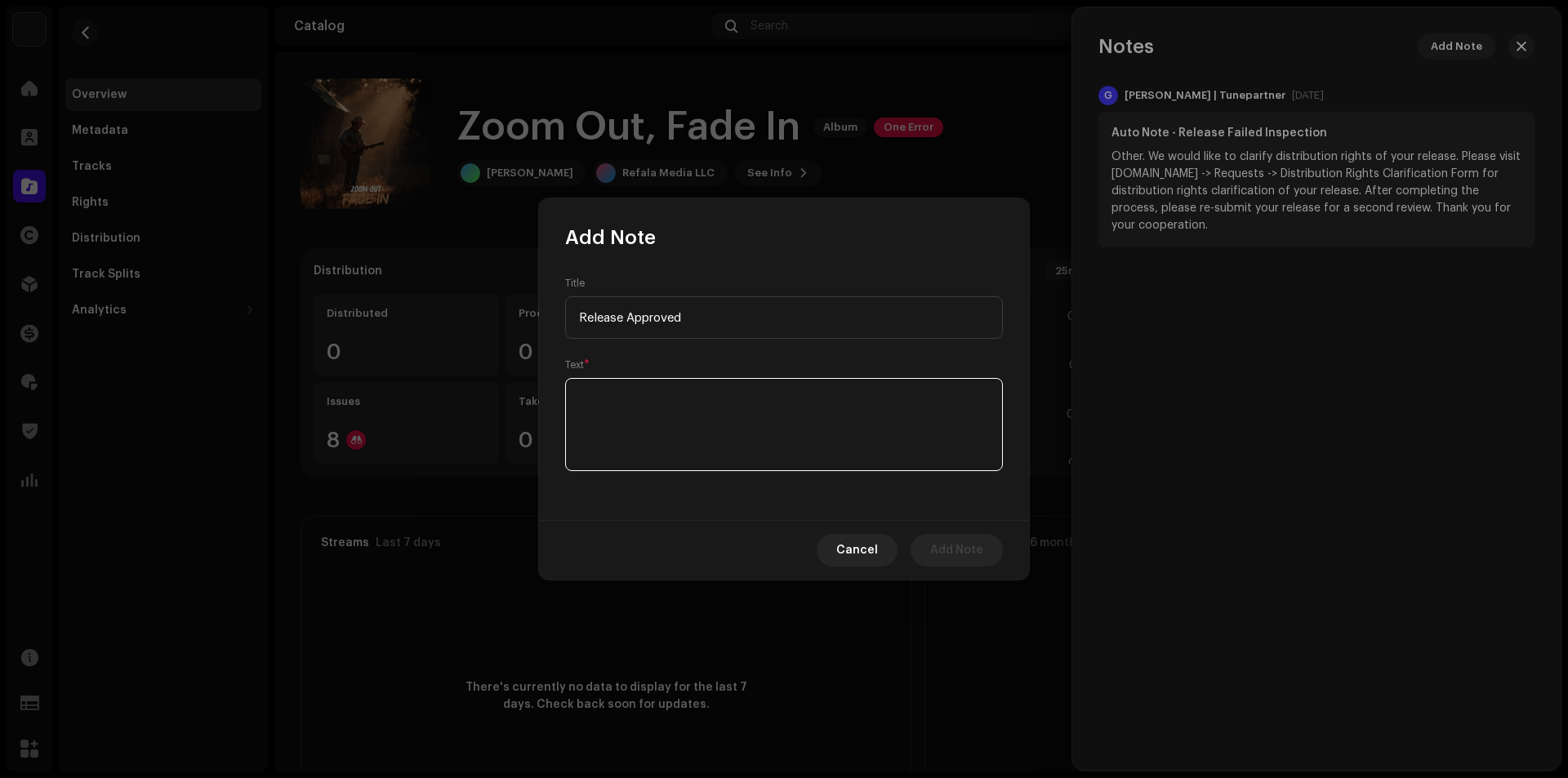
paste textarea "Release Approved"
type textarea "Release Approved"
click at [953, 553] on span "Add Note" at bounding box center [956, 550] width 53 height 32
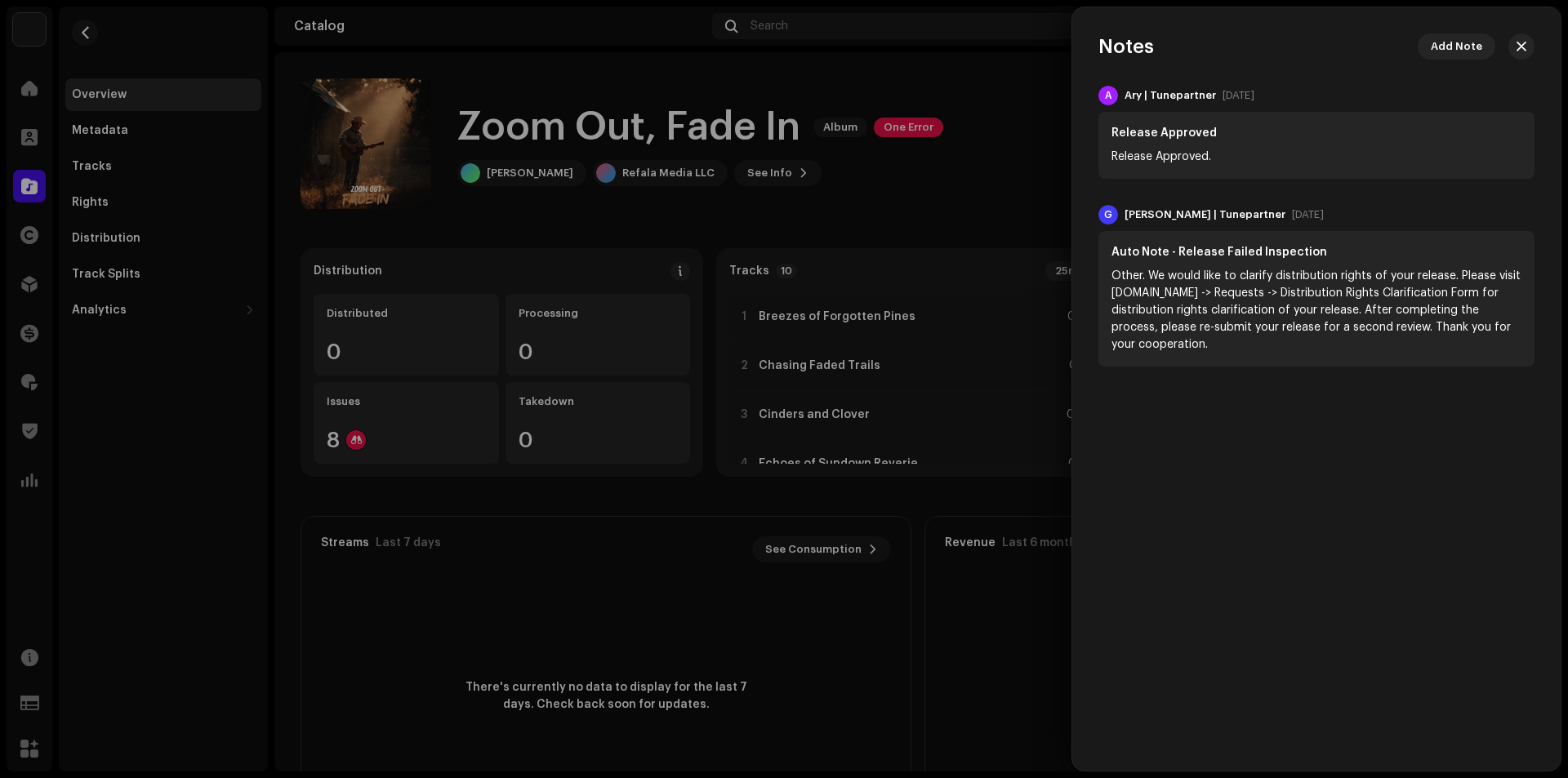
click at [25, 181] on div at bounding box center [784, 389] width 1568 height 778
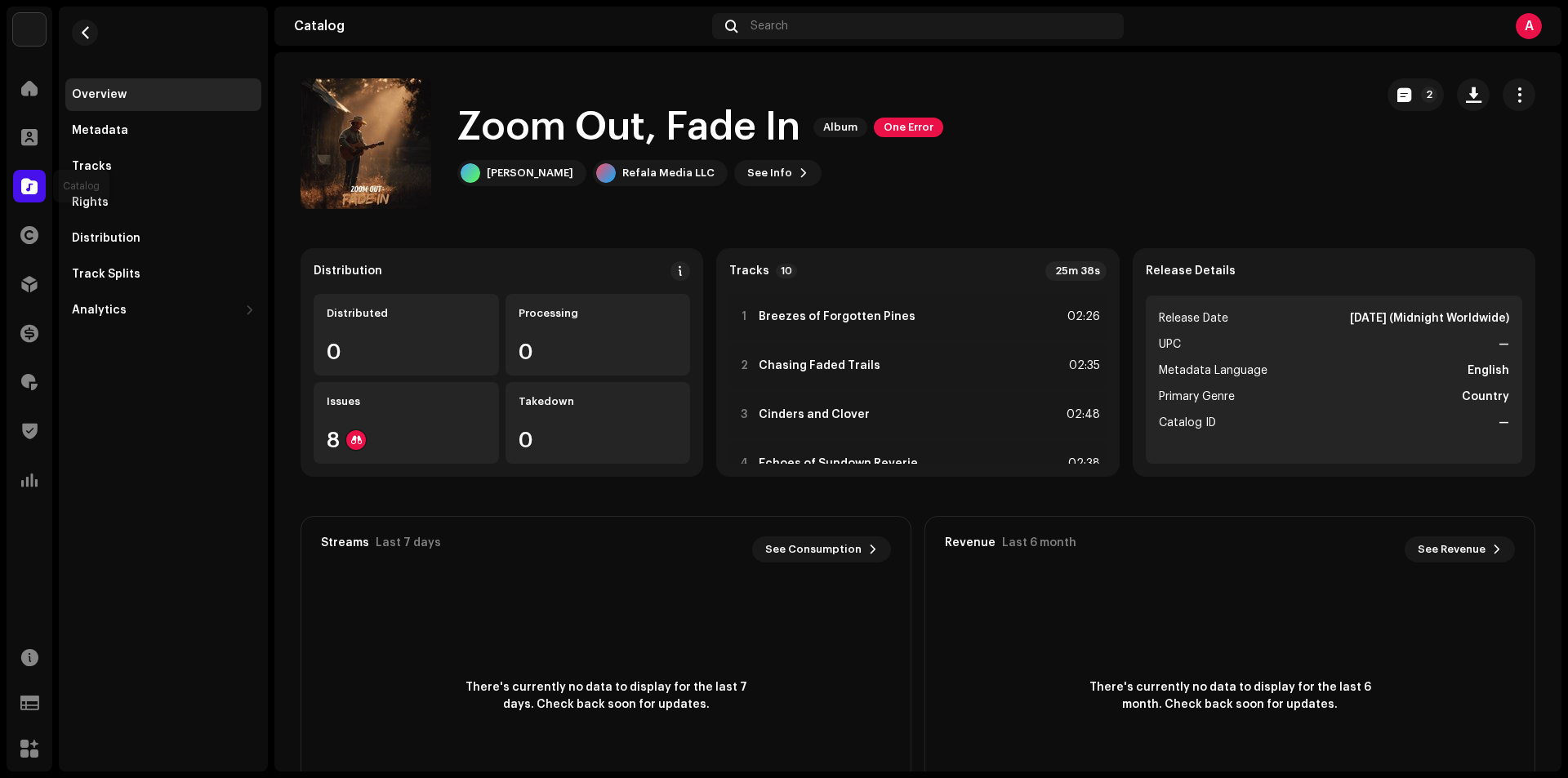
click at [24, 185] on span at bounding box center [30, 186] width 17 height 13
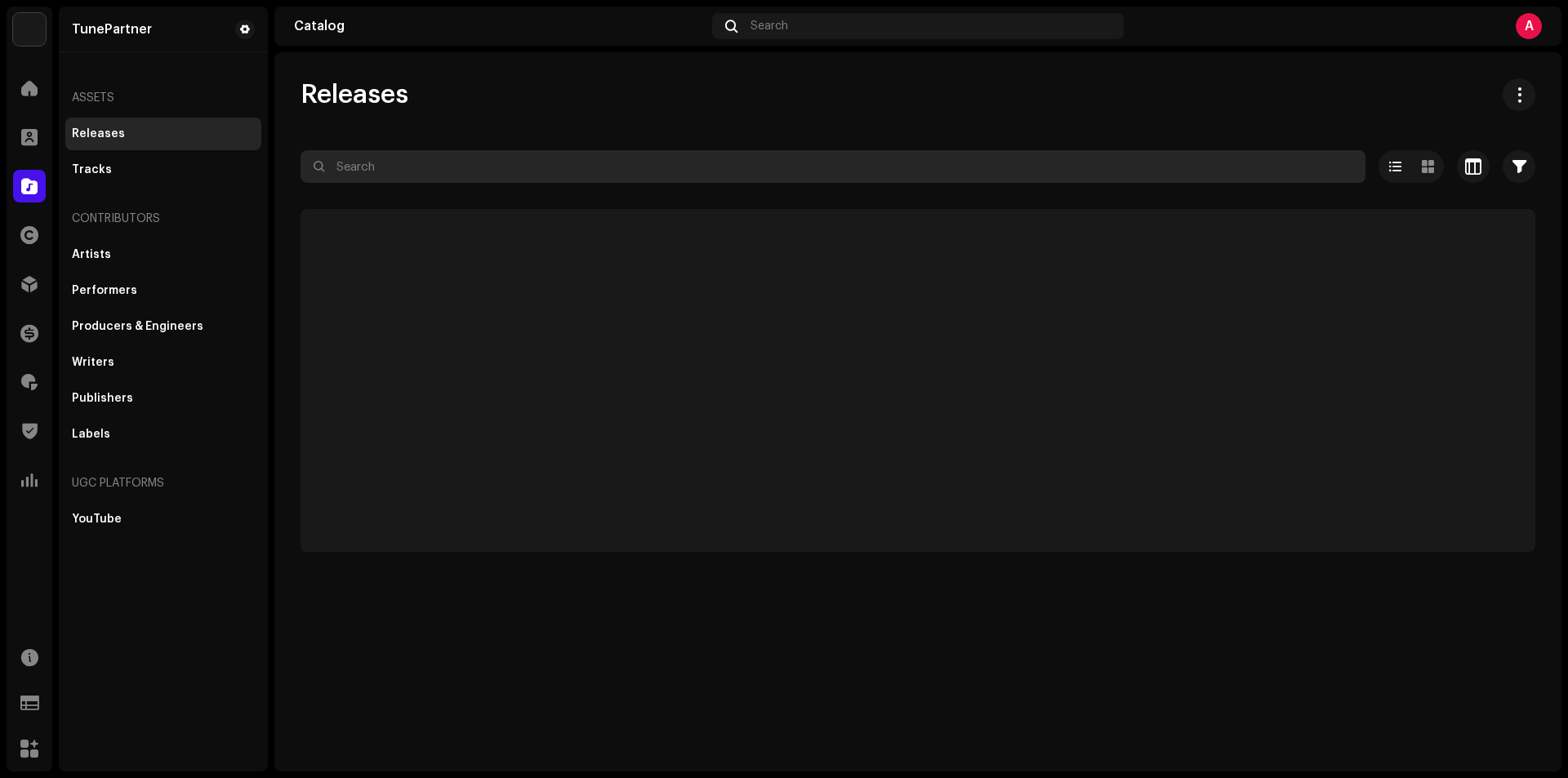
click at [399, 161] on input "text" at bounding box center [833, 166] width 1065 height 32
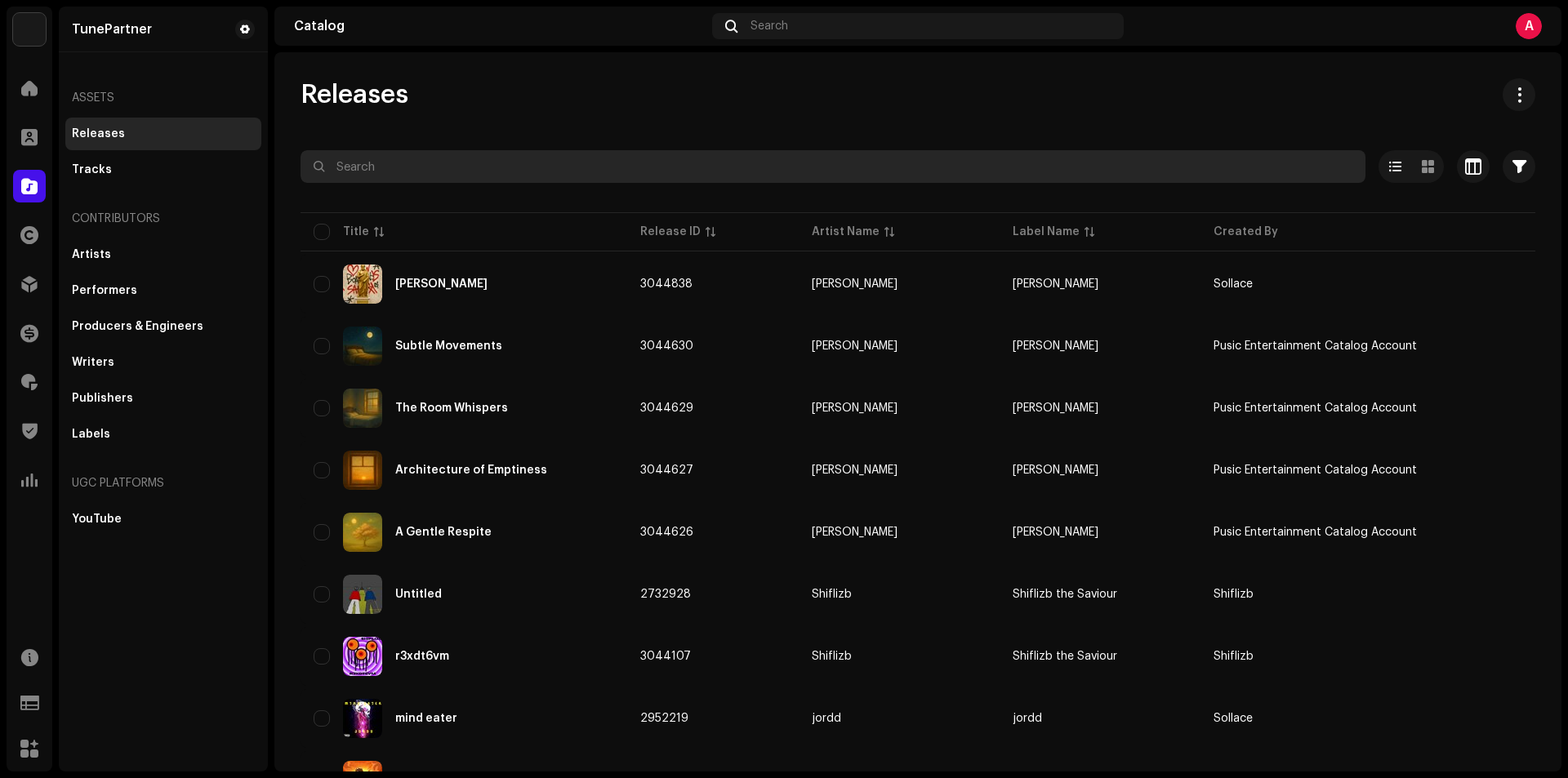
paste input "black lamp"
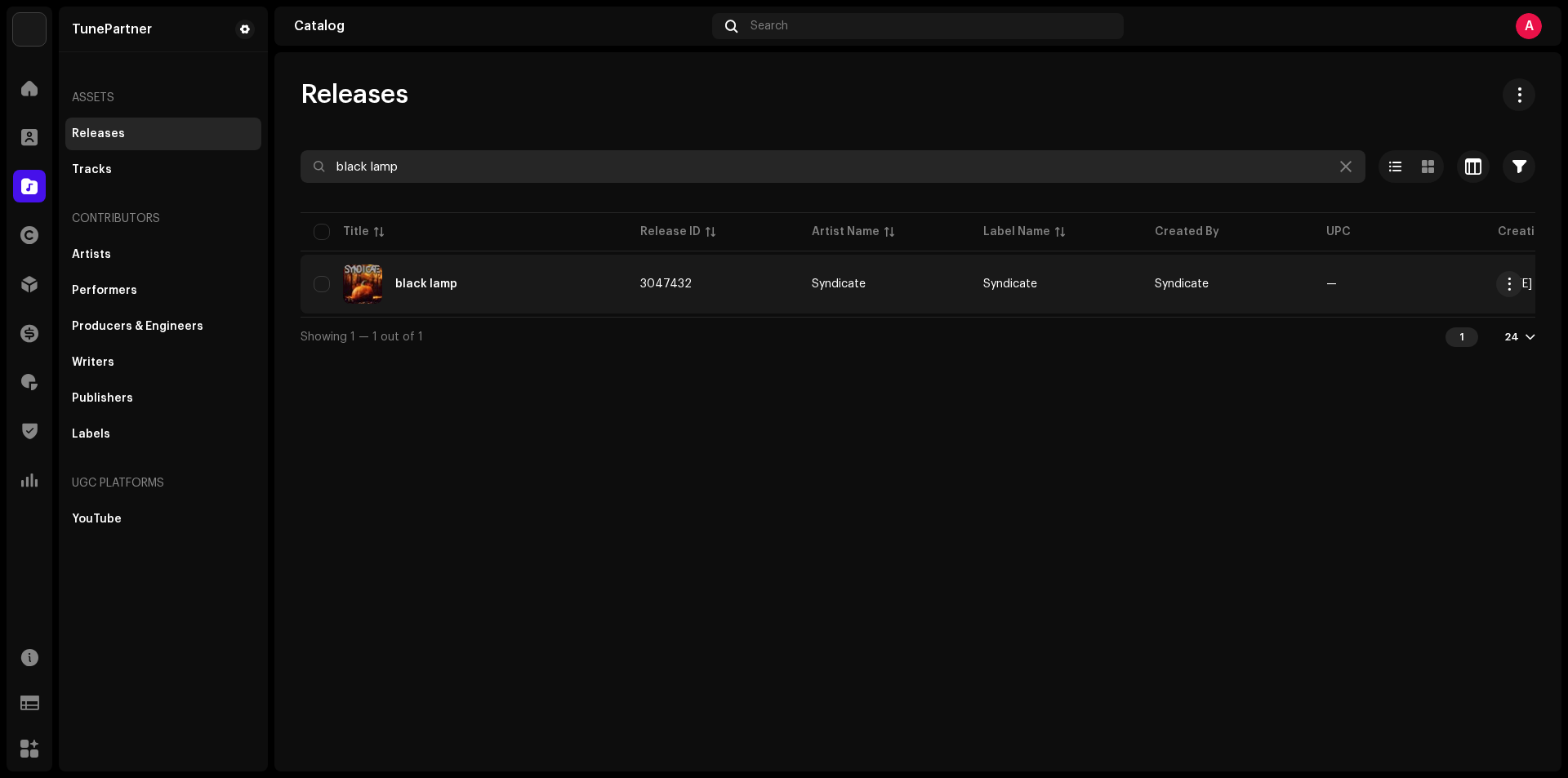
type input "black lamp"
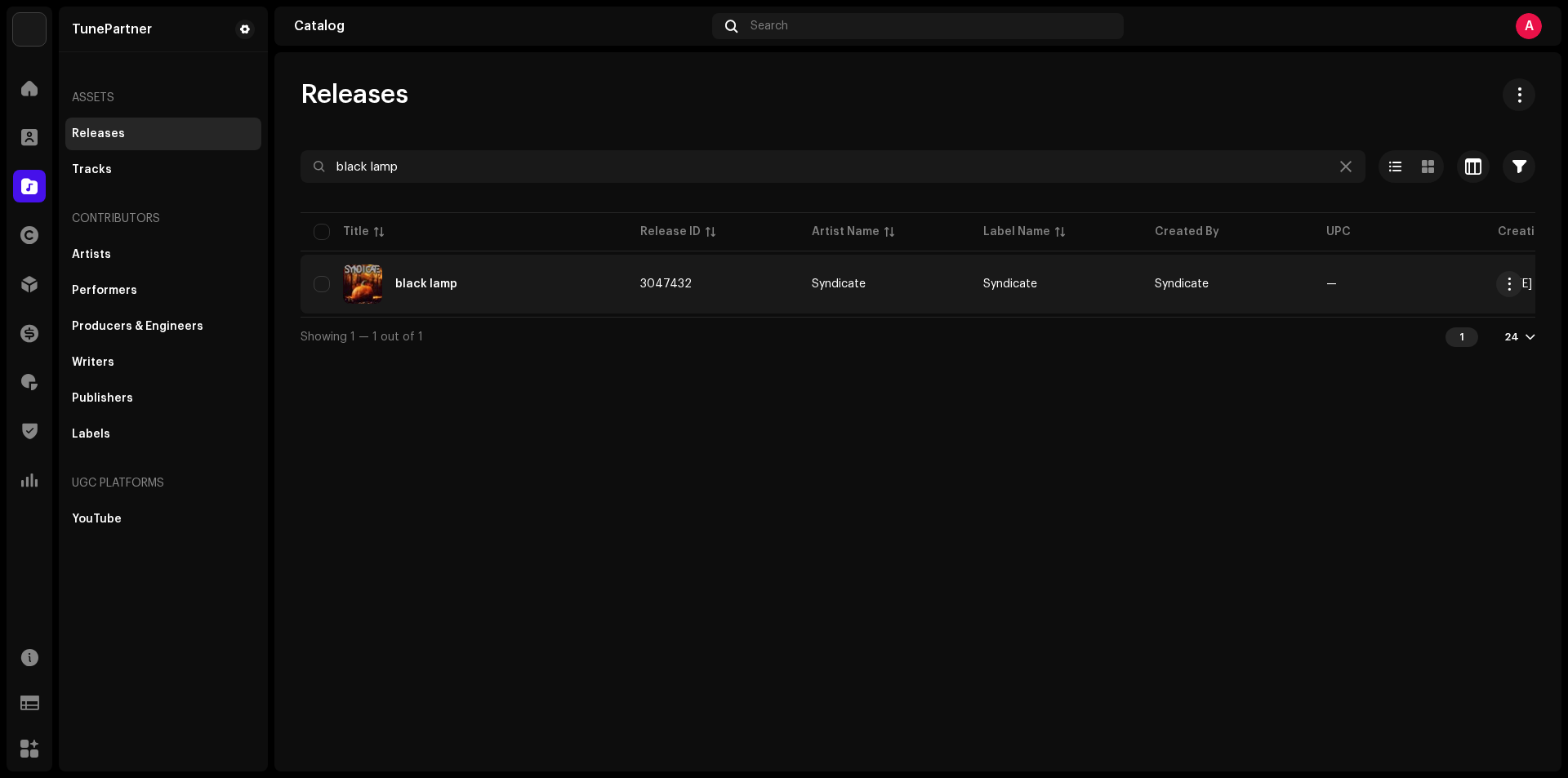
click at [600, 290] on div "black lamp" at bounding box center [463, 284] width 300 height 39
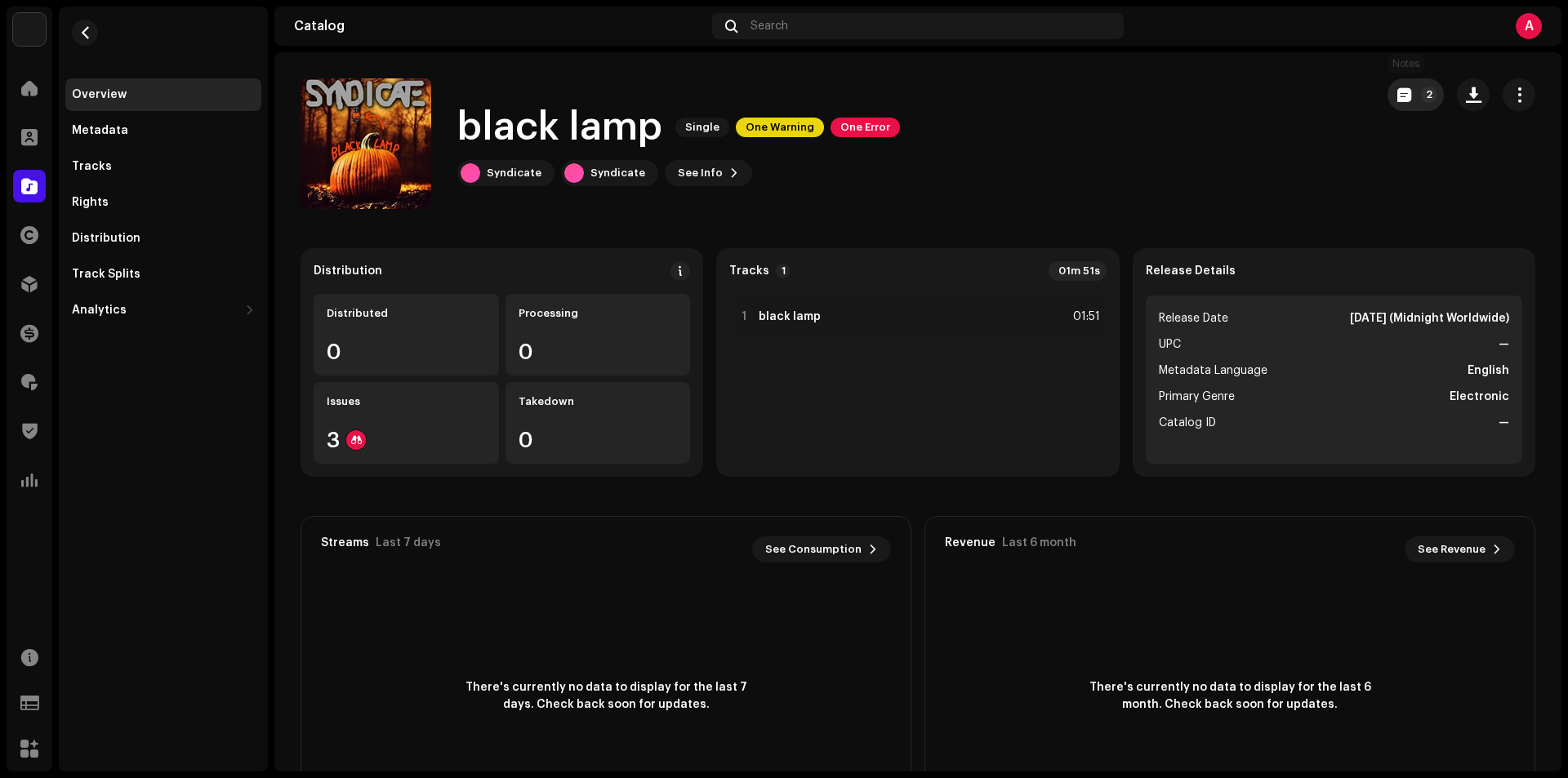
click at [1397, 94] on span "button" at bounding box center [1403, 94] width 14 height 13
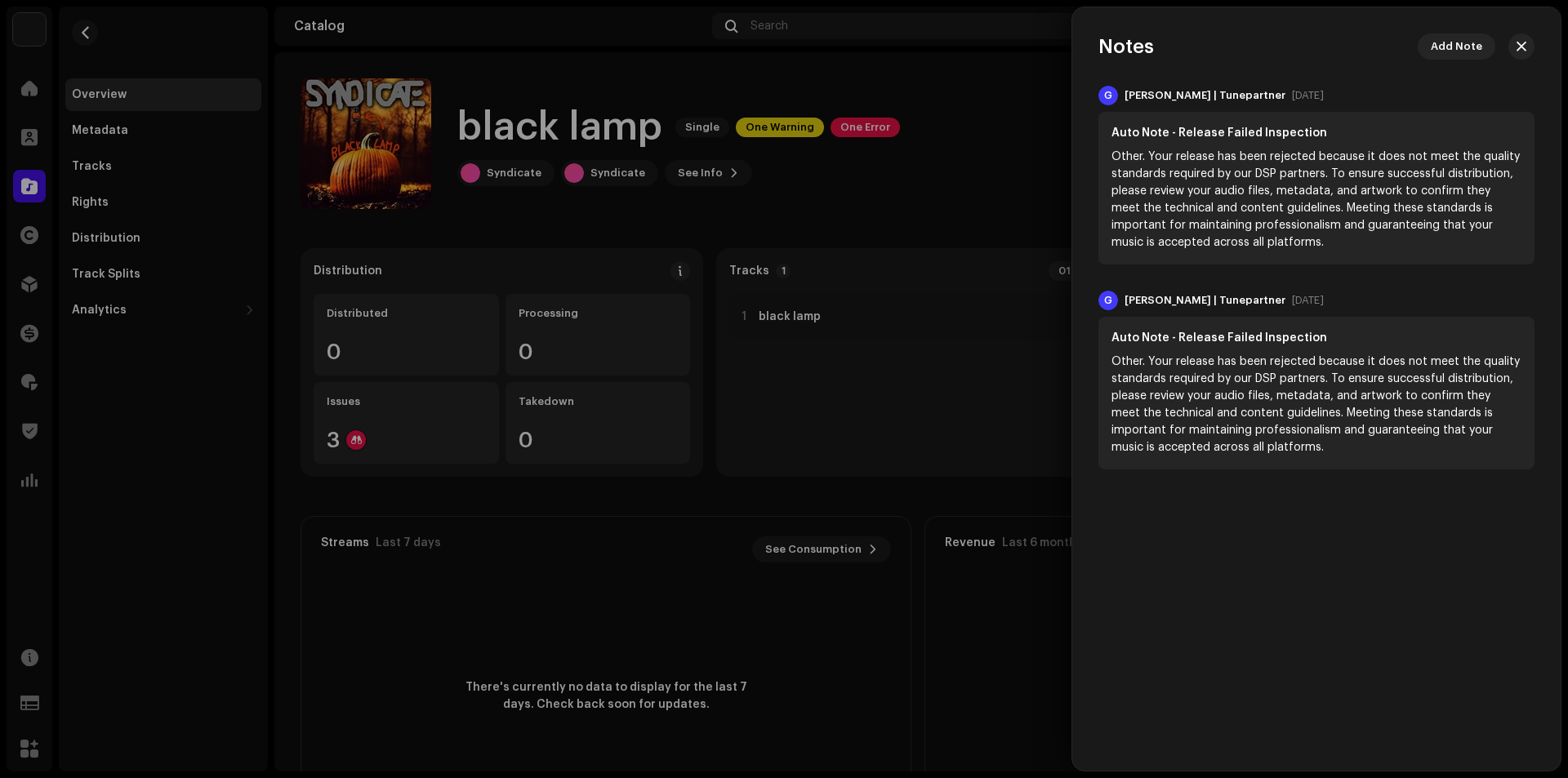
click at [976, 178] on div at bounding box center [784, 389] width 1568 height 778
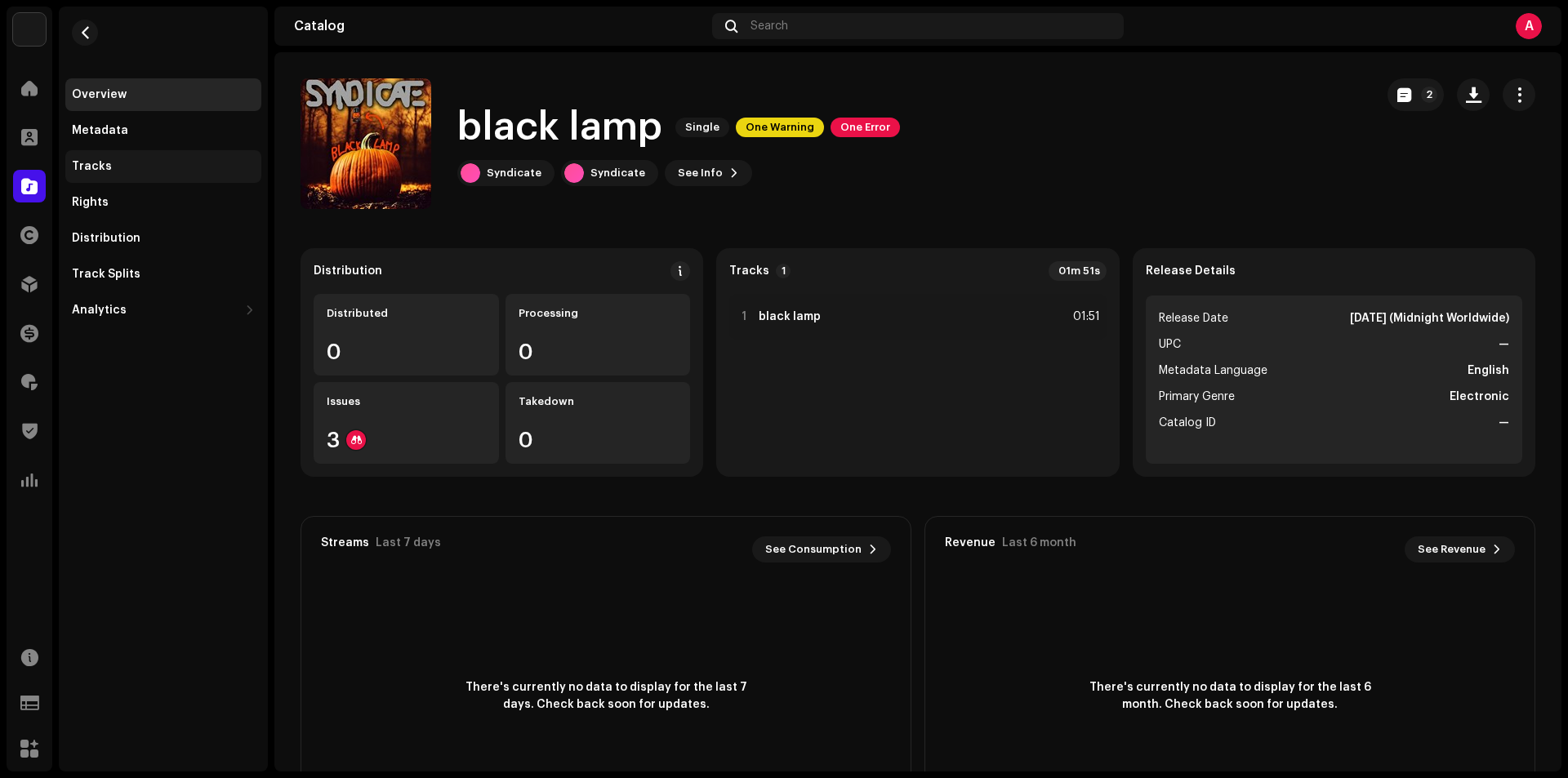
click at [112, 164] on div "Tracks" at bounding box center [164, 166] width 183 height 13
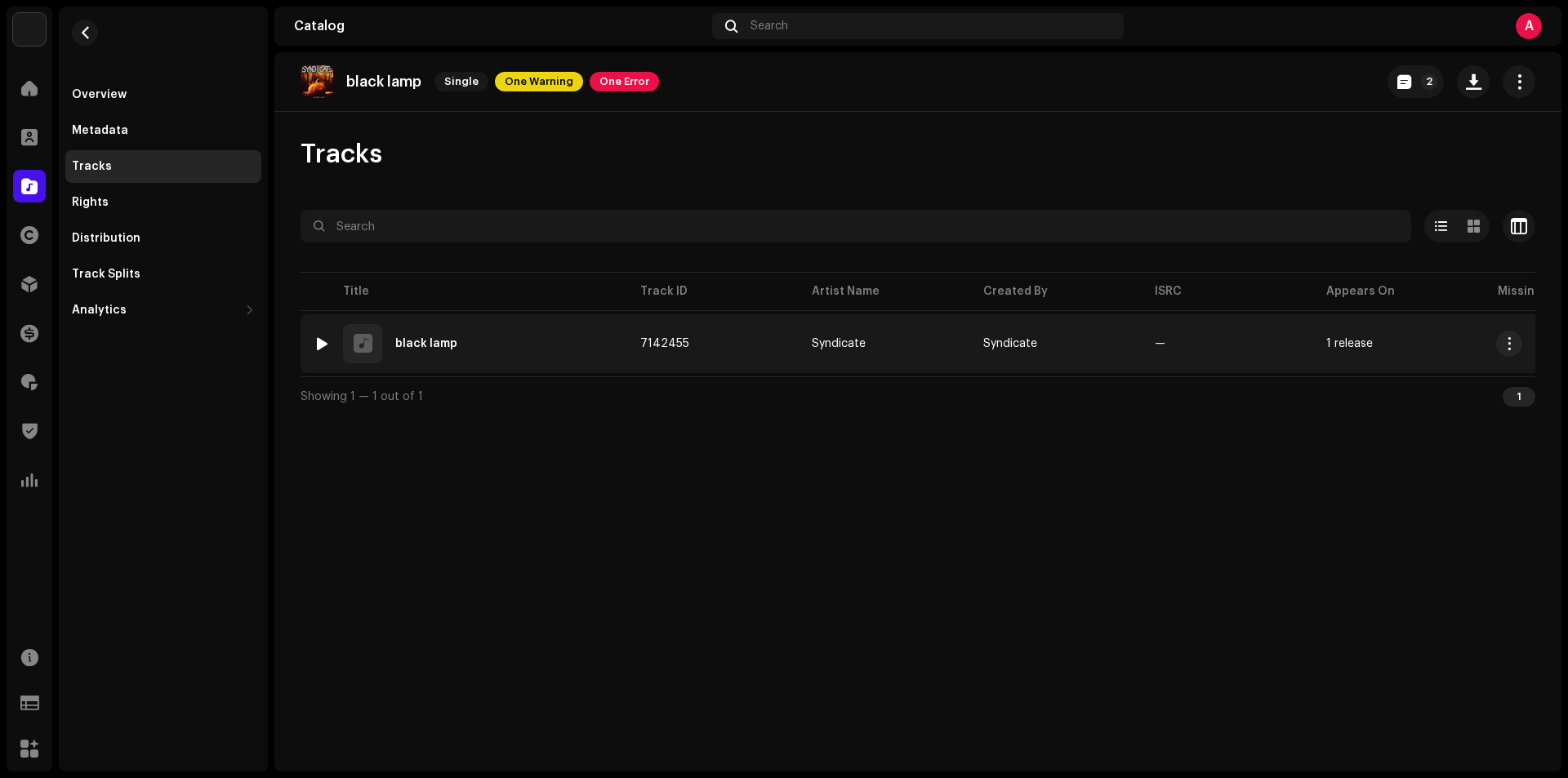
click at [317, 346] on div at bounding box center [322, 344] width 12 height 13
click at [323, 344] on div at bounding box center [322, 344] width 12 height 13
click at [321, 349] on div at bounding box center [322, 344] width 12 height 13
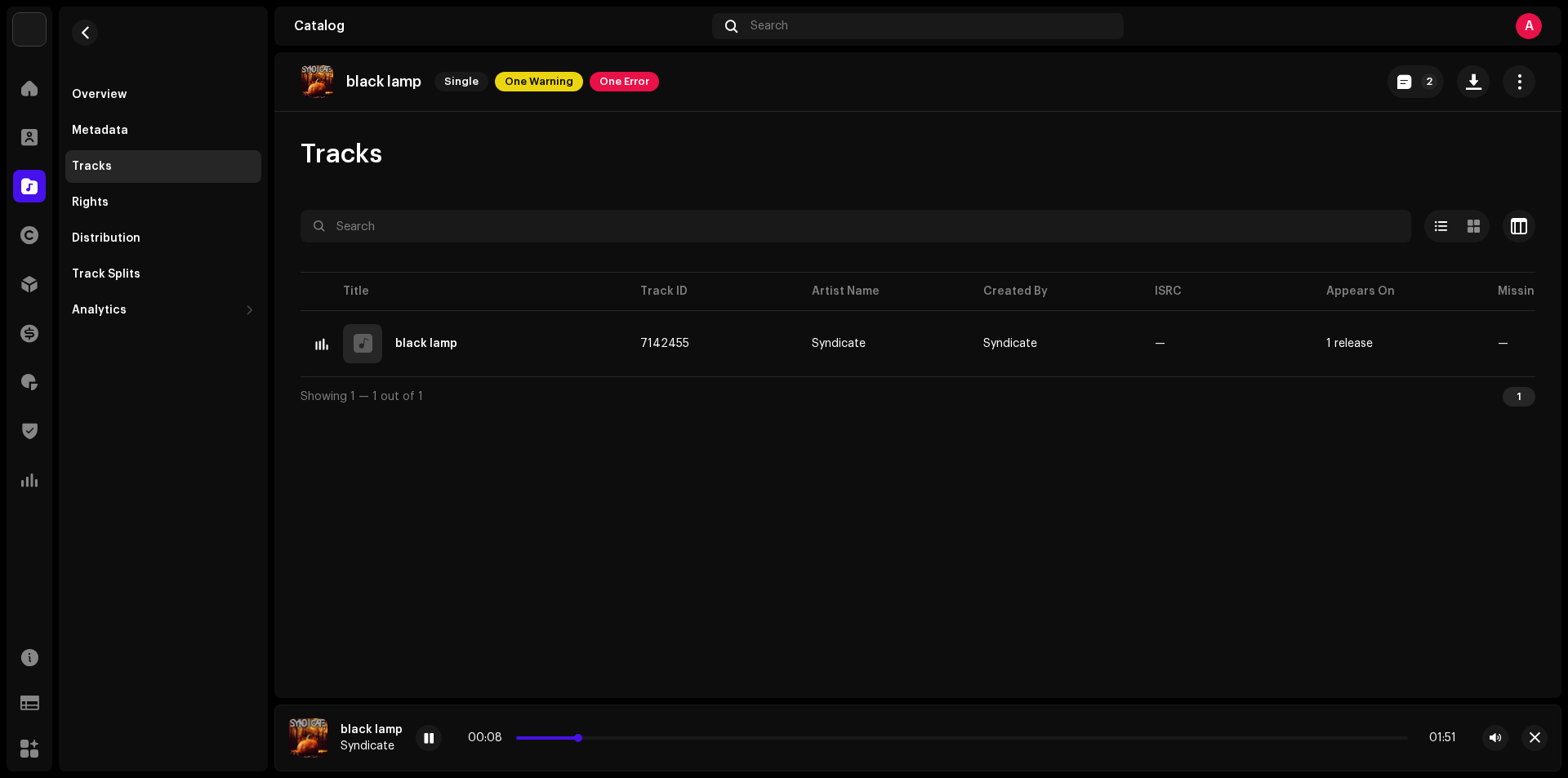
drag, startPoint x: 556, startPoint y: 739, endPoint x: 598, endPoint y: 738, distance: 42.0
click at [598, 738] on p-slider at bounding box center [962, 738] width 891 height 4
drag, startPoint x: 598, startPoint y: 738, endPoint x: 690, endPoint y: 748, distance: 92.5
click at [690, 748] on div "00:21 01:51" at bounding box center [962, 737] width 1093 height 26
drag, startPoint x: 695, startPoint y: 737, endPoint x: 766, endPoint y: 744, distance: 71.3
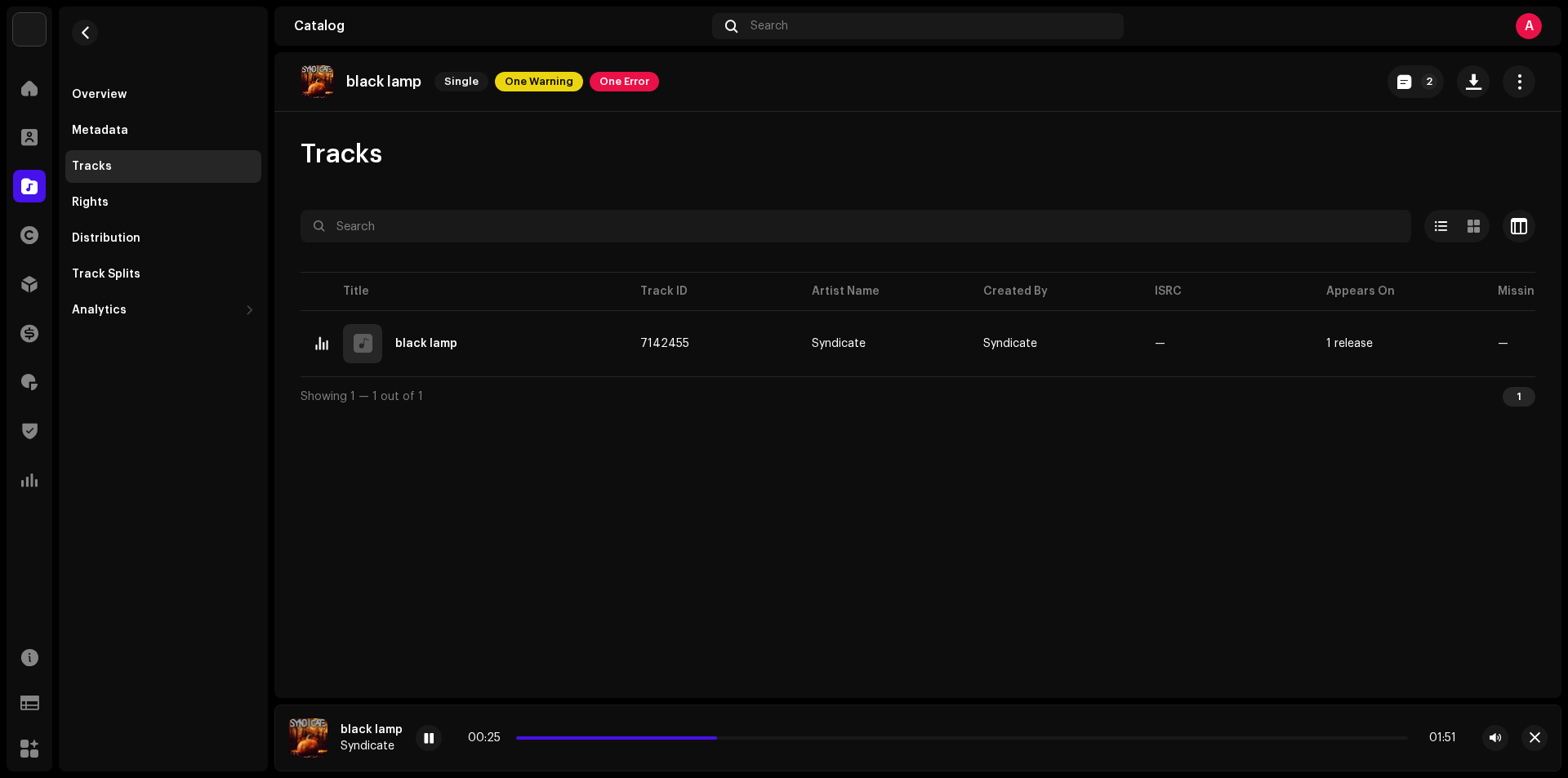
click at [767, 743] on div "00:25 01:51" at bounding box center [962, 737] width 988 height 13
click at [426, 740] on span at bounding box center [428, 738] width 10 height 13
click at [429, 743] on span at bounding box center [428, 738] width 10 height 13
click at [430, 737] on span at bounding box center [428, 738] width 10 height 13
click at [1406, 91] on button "2" at bounding box center [1415, 81] width 56 height 32
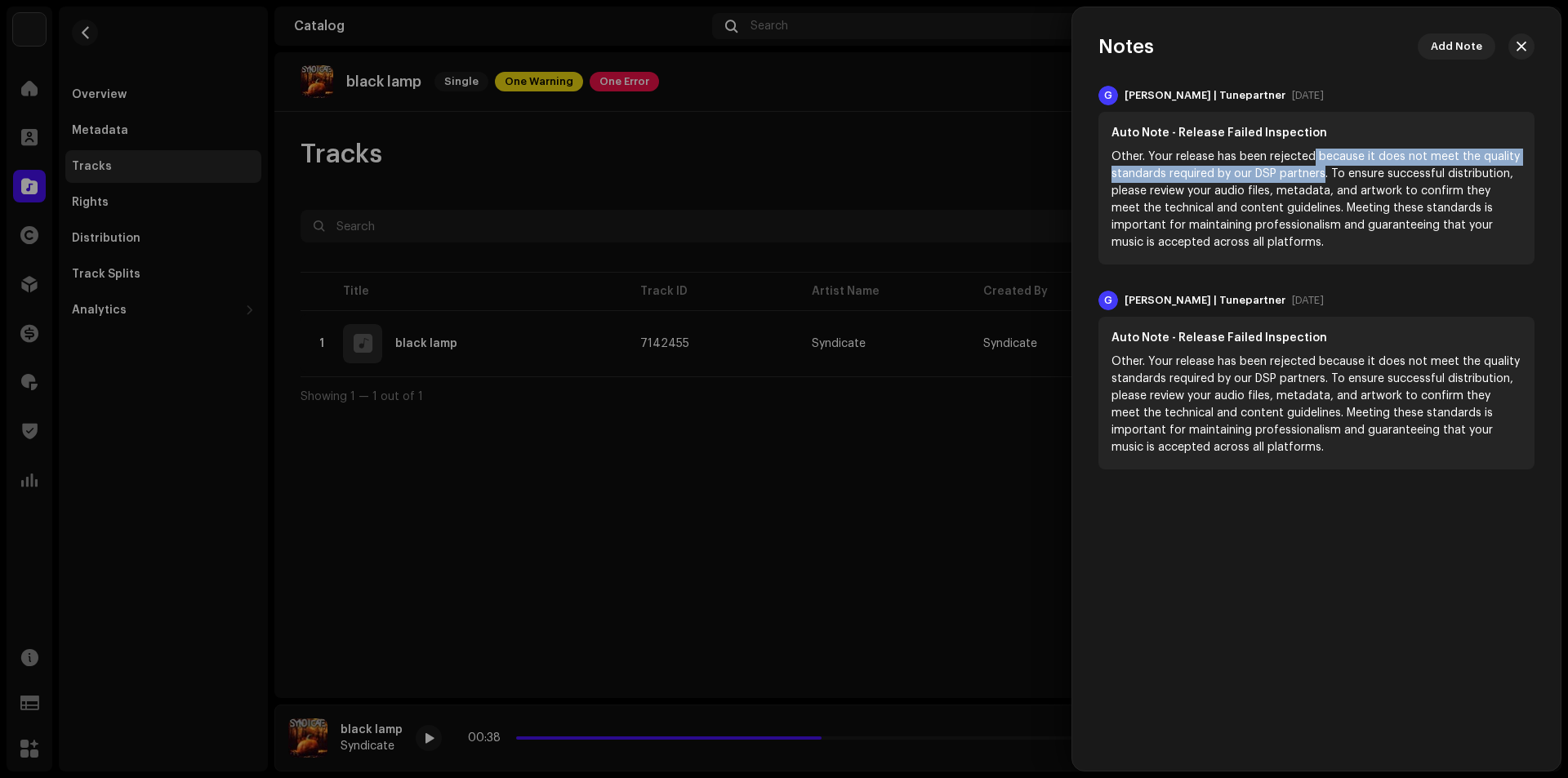
drag, startPoint x: 1313, startPoint y: 155, endPoint x: 1324, endPoint y: 174, distance: 22.0
click at [1324, 174] on div "Other. Your release has been rejected because it does not meet the quality stan…" at bounding box center [1316, 200] width 410 height 103
copy div "because it does not meet the quality standards required by our DSP partners"
